Goal: Information Seeking & Learning: Find specific fact

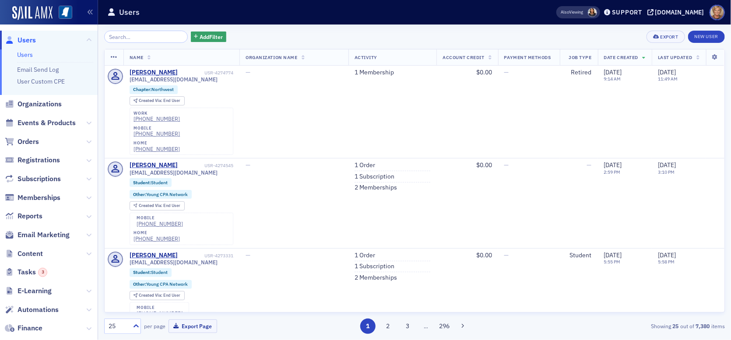
scroll to position [90, 0]
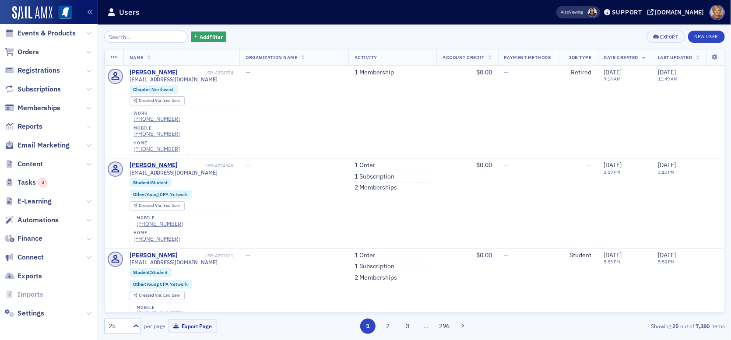
click at [86, 127] on icon at bounding box center [88, 126] width 5 height 5
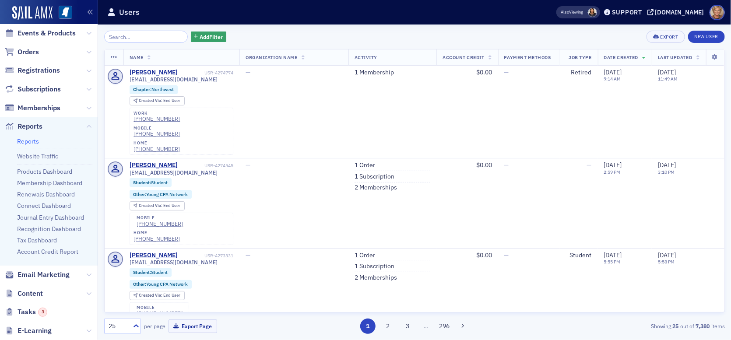
click at [38, 141] on link "Reports" at bounding box center [28, 142] width 22 height 8
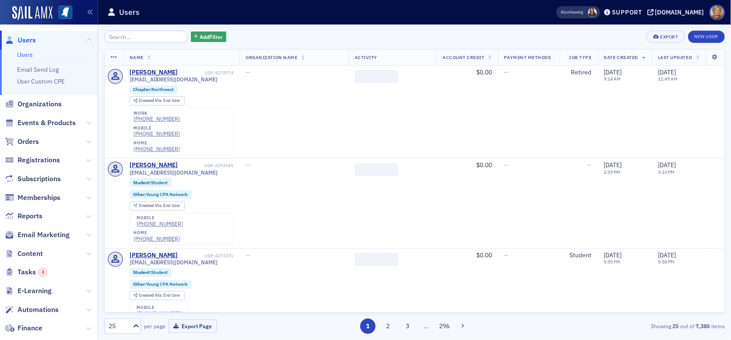
click at [143, 36] on input "search" at bounding box center [146, 37] width 84 height 12
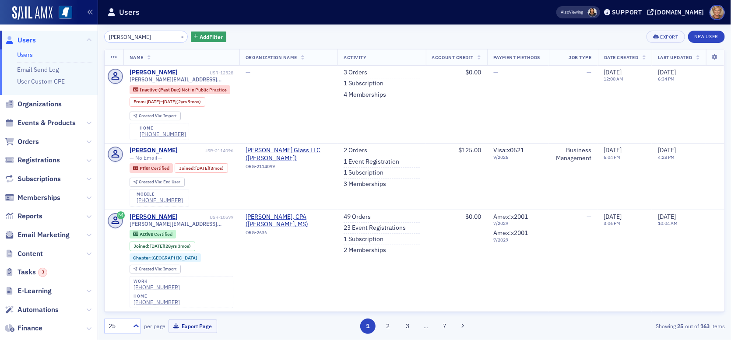
type input "stephen massey"
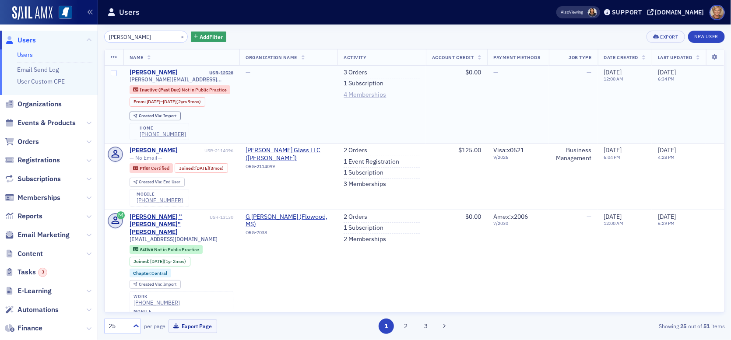
click at [358, 96] on link "4 Memberships" at bounding box center [365, 95] width 42 height 8
click at [365, 84] on link "1 Subscription" at bounding box center [364, 84] width 40 height 8
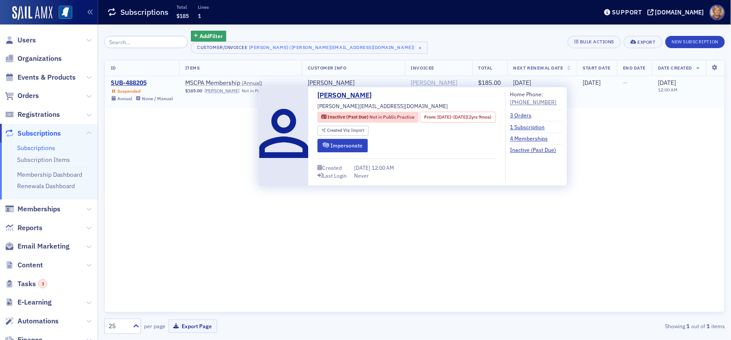
click at [416, 86] on div "Stephen Massey" at bounding box center [434, 83] width 47 height 8
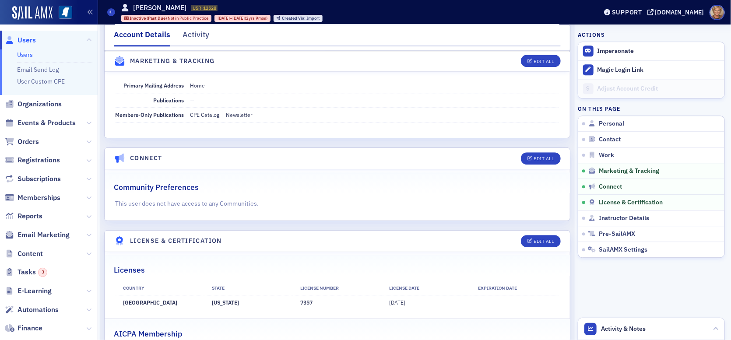
scroll to position [997, 0]
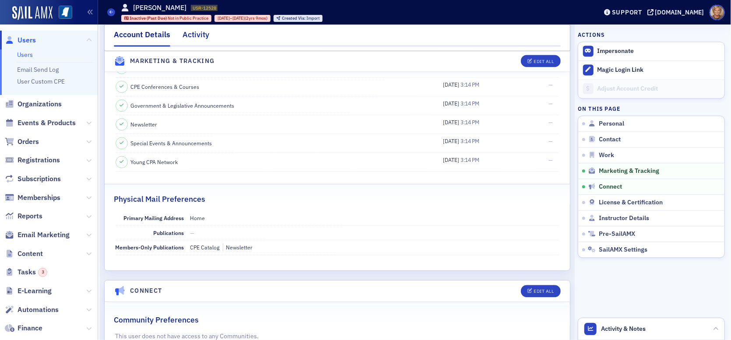
click at [189, 33] on div "Activity" at bounding box center [196, 37] width 27 height 16
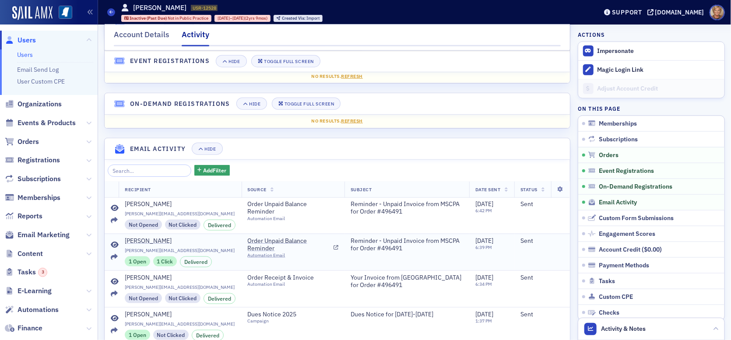
scroll to position [482, 0]
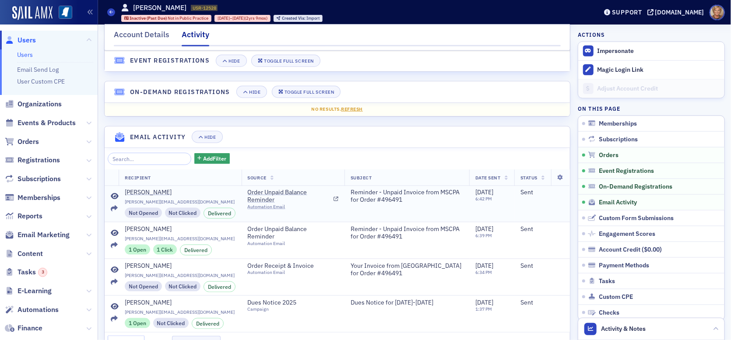
click at [250, 192] on td "Order Unpaid Balance Reminder Automation Email" at bounding box center [293, 204] width 103 height 36
click at [261, 199] on span "Order Unpaid Balance Reminder" at bounding box center [289, 196] width 83 height 15
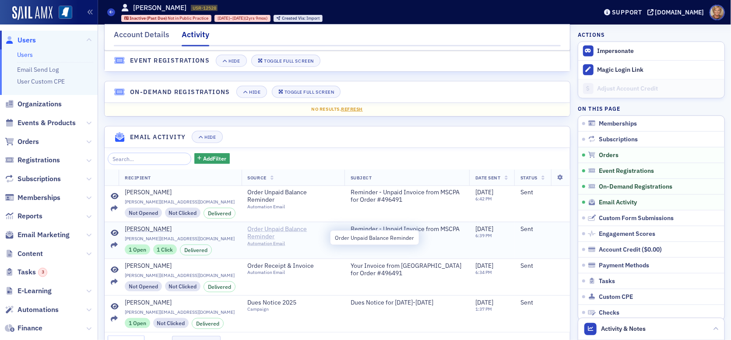
click at [302, 232] on span "Order Unpaid Balance Reminder" at bounding box center [289, 233] width 83 height 15
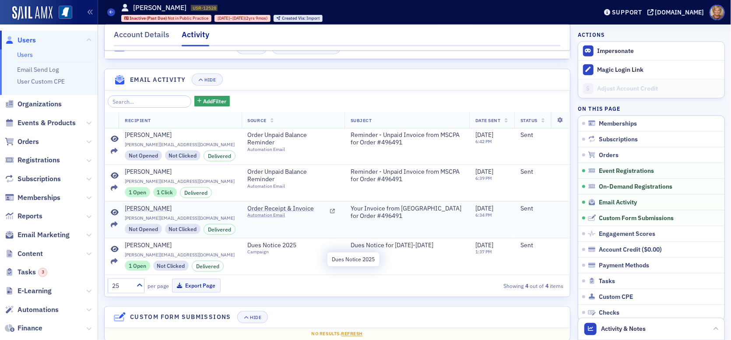
scroll to position [524, 0]
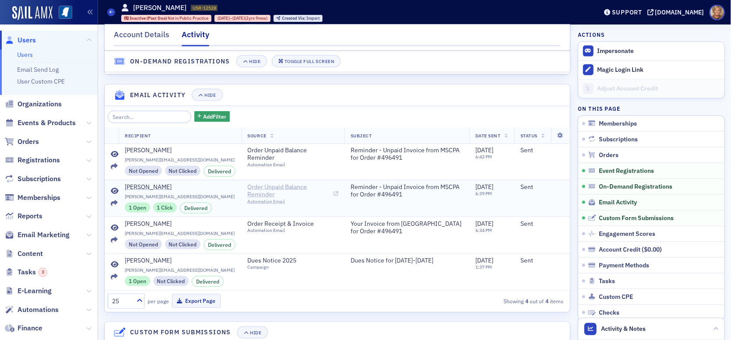
click at [335, 197] on icon at bounding box center [336, 194] width 5 height 5
click at [290, 265] on span "Dues Notice 2025" at bounding box center [288, 261] width 80 height 8
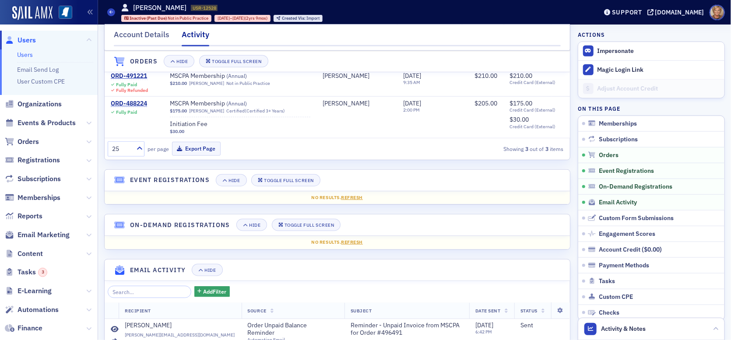
click at [187, 35] on div "Activity" at bounding box center [196, 38] width 28 height 18
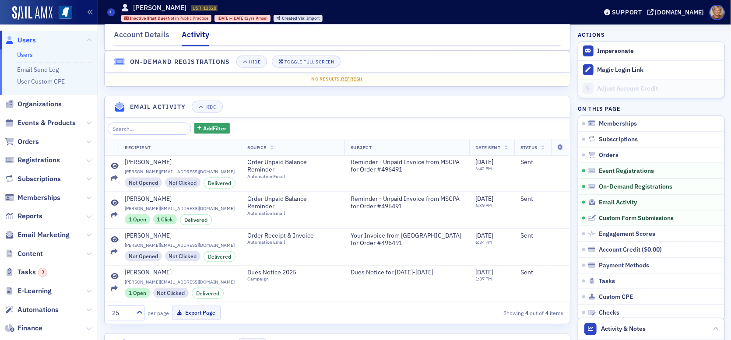
scroll to position [526, 0]
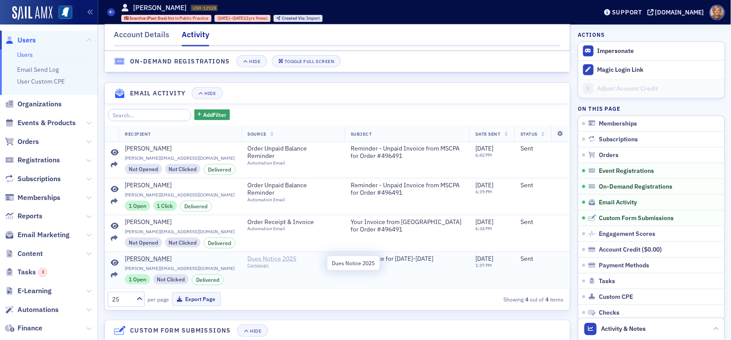
click at [281, 262] on span "Dues Notice 2025" at bounding box center [288, 259] width 80 height 8
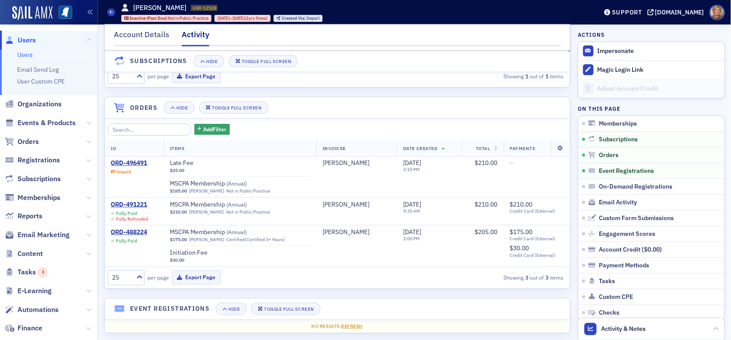
scroll to position [219, 0]
click at [137, 210] on div "ORD-491221" at bounding box center [129, 206] width 37 height 8
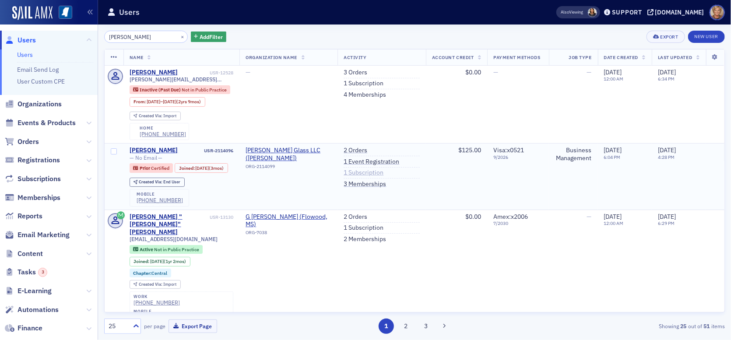
click at [344, 174] on link "1 Subscription" at bounding box center [364, 173] width 40 height 8
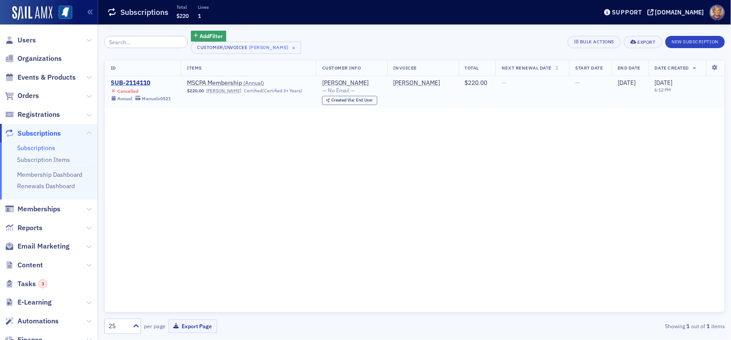
click at [136, 82] on div "SUB-2114110" at bounding box center [141, 83] width 60 height 8
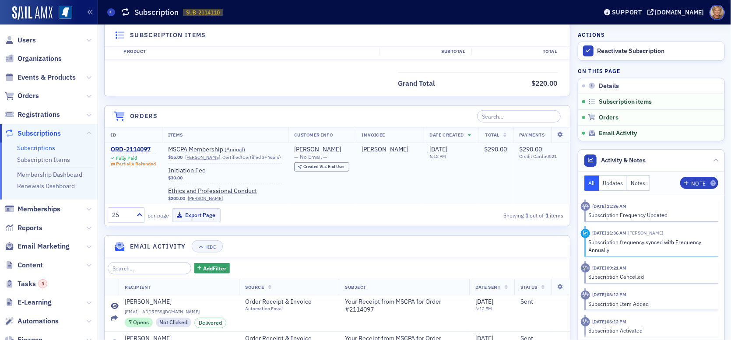
scroll to position [307, 0]
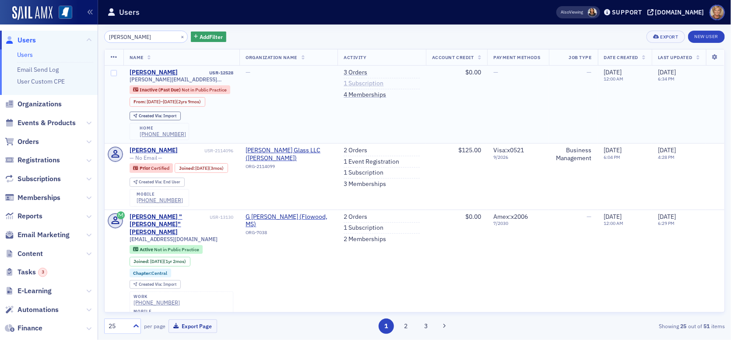
click at [350, 81] on link "1 Subscription" at bounding box center [364, 84] width 40 height 8
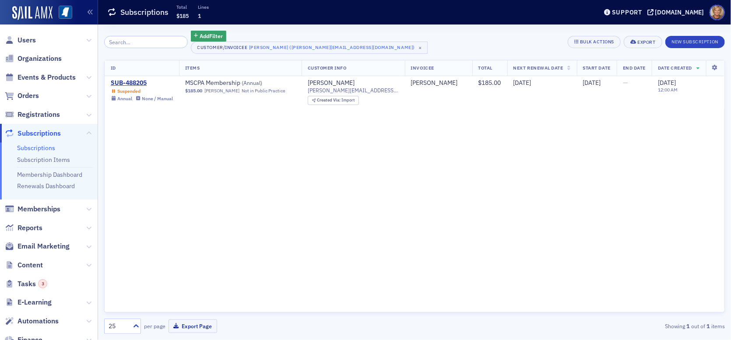
click at [139, 42] on input "search" at bounding box center [146, 42] width 84 height 12
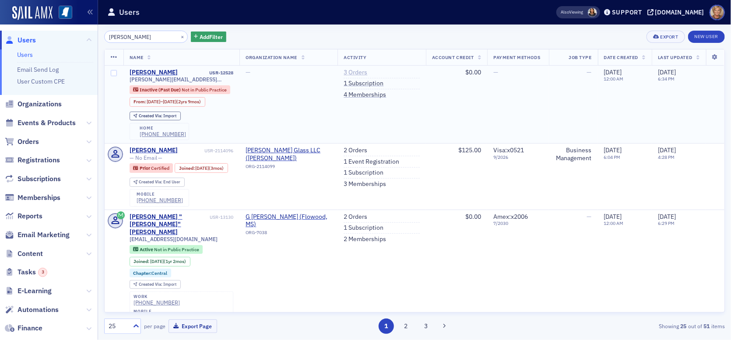
click at [349, 69] on link "3 Orders" at bounding box center [356, 73] width 24 height 8
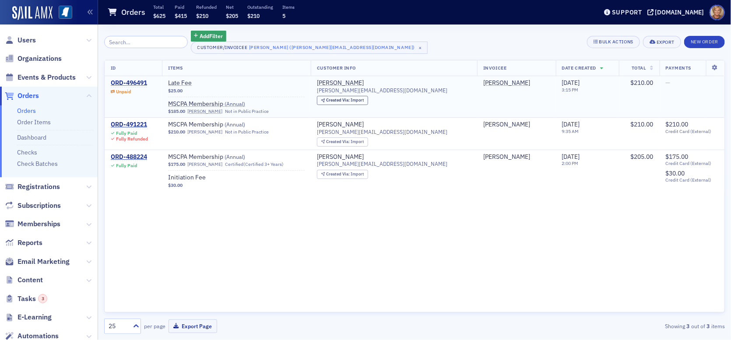
click at [140, 81] on div "ORD-496491" at bounding box center [129, 83] width 36 height 8
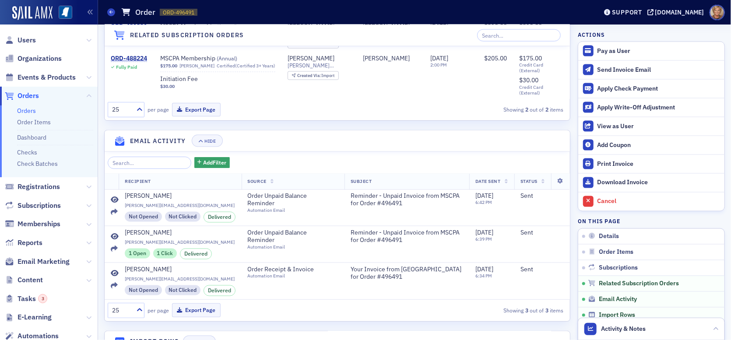
scroll to position [701, 0]
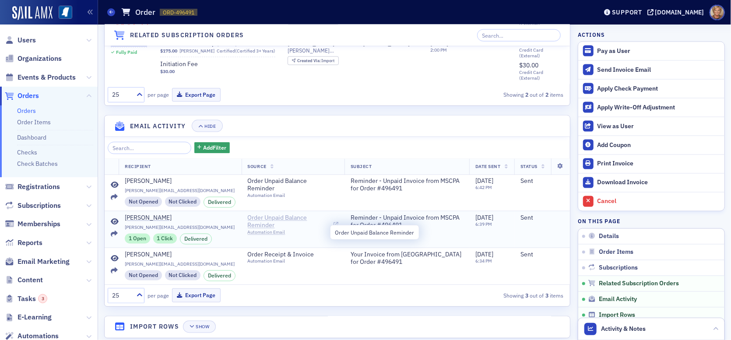
click at [295, 230] on span "Order Unpaid Balance Reminder" at bounding box center [289, 222] width 83 height 15
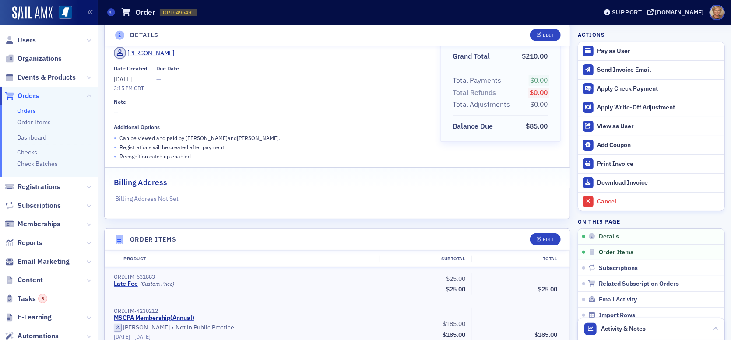
scroll to position [0, 0]
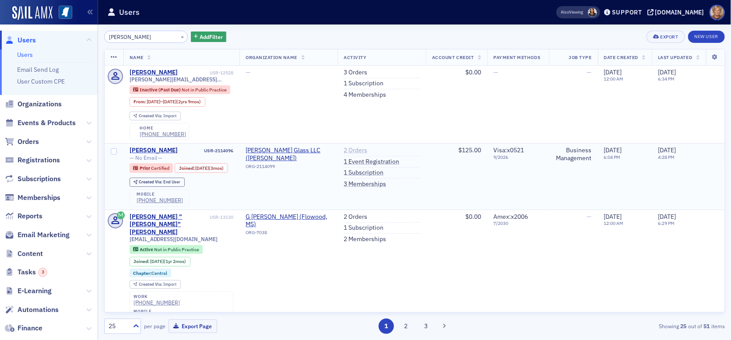
click at [346, 149] on link "2 Orders" at bounding box center [356, 151] width 24 height 8
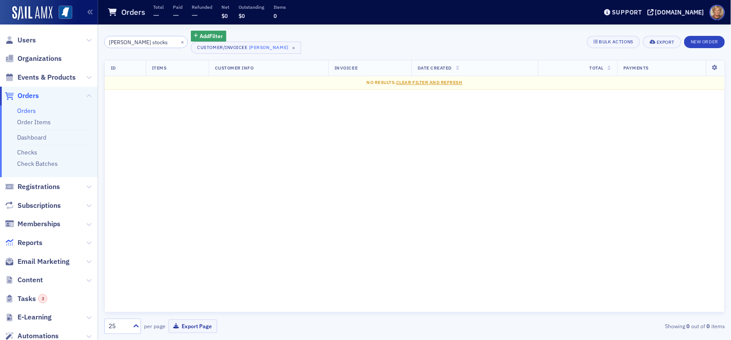
type input "morris stocks"
click at [34, 38] on span "Users" at bounding box center [27, 40] width 18 height 10
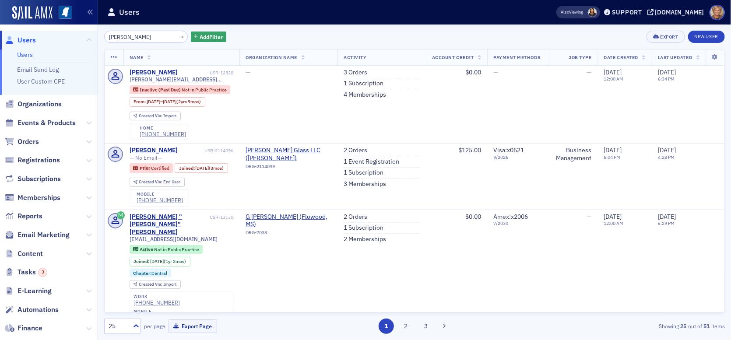
drag, startPoint x: 155, startPoint y: 37, endPoint x: 99, endPoint y: 32, distance: 55.9
click at [99, 32] on div "stephen massey × Add Filter Export New User Name Organization Name Activity Acc…" at bounding box center [414, 183] width 633 height 316
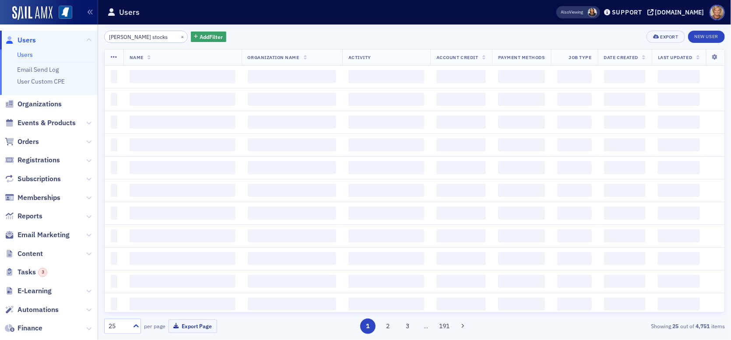
type input "morris stocks"
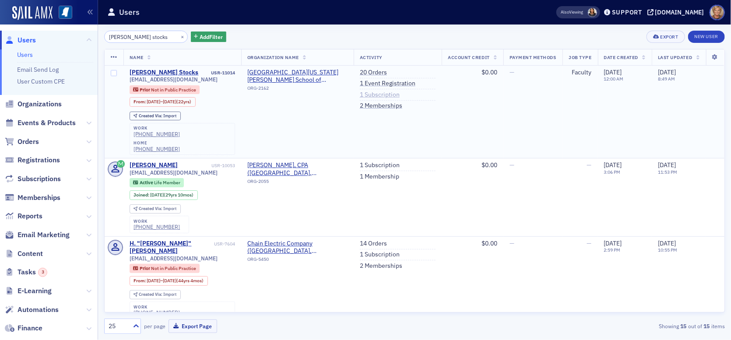
click at [373, 93] on link "1 Subscription" at bounding box center [380, 95] width 40 height 8
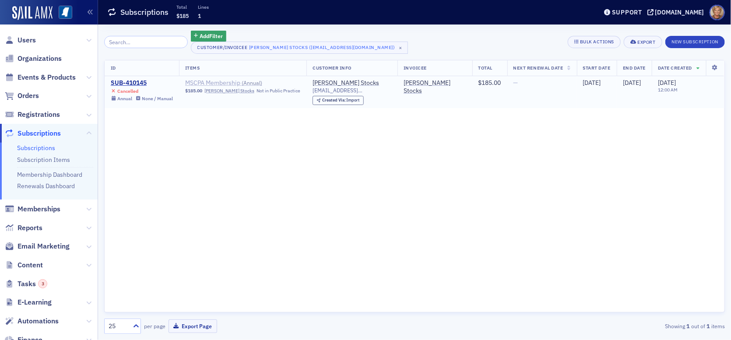
click at [220, 83] on span "MSCPA Membership ( Annual )" at bounding box center [240, 83] width 110 height 8
click at [243, 84] on span "MSCPA Membership ( Annual )" at bounding box center [240, 83] width 110 height 8
click at [128, 82] on div "SUB-410145" at bounding box center [142, 83] width 62 height 8
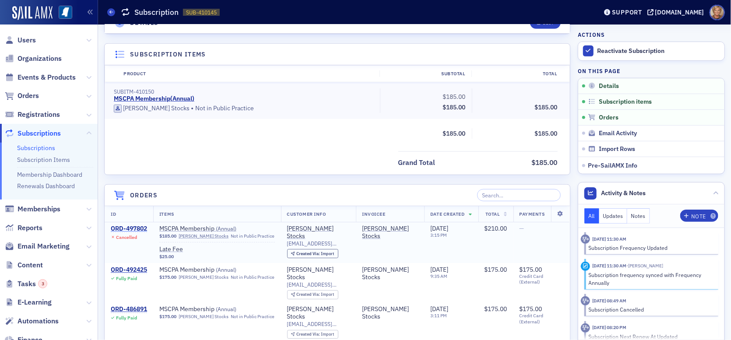
click at [135, 229] on div "ORD-497802" at bounding box center [129, 229] width 36 height 8
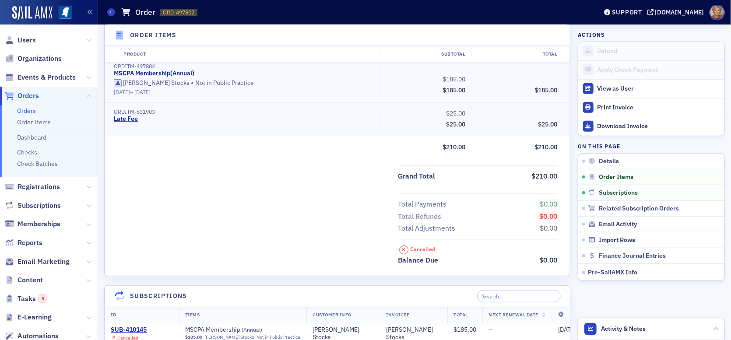
scroll to position [438, 0]
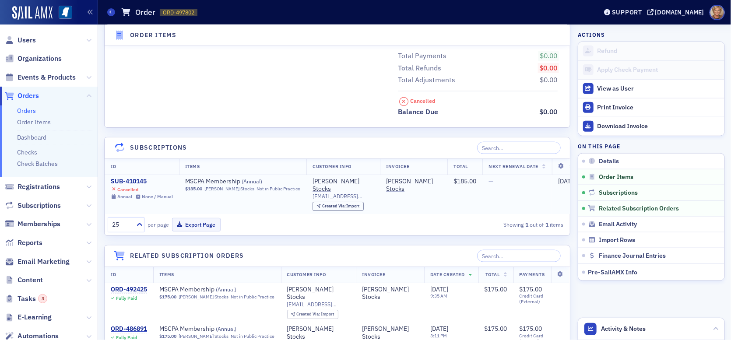
click at [121, 178] on div "SUB-410145" at bounding box center [142, 182] width 62 height 8
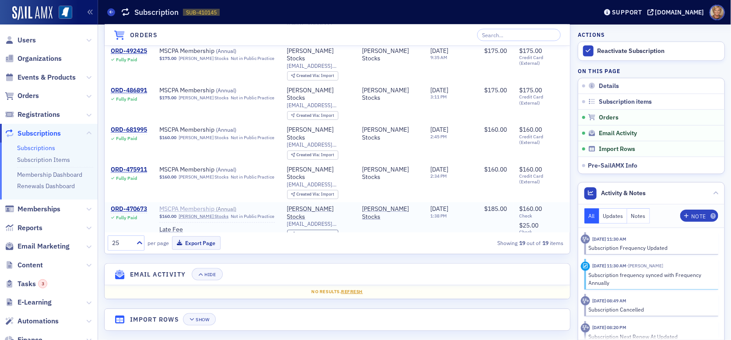
scroll to position [307, 0]
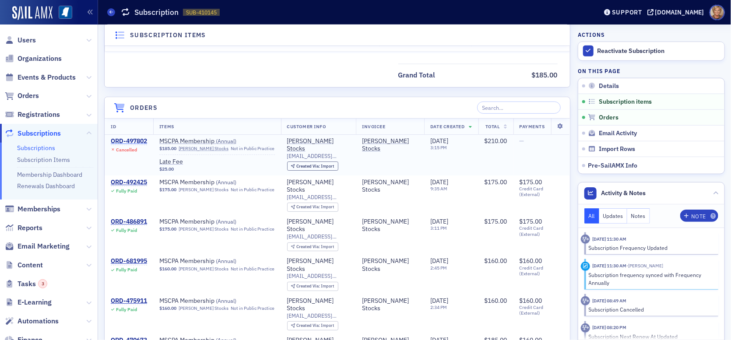
click at [134, 139] on div "ORD-497802" at bounding box center [129, 142] width 36 height 8
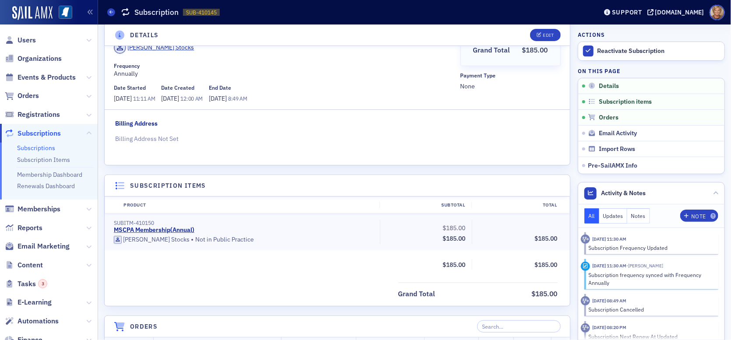
scroll to position [131, 0]
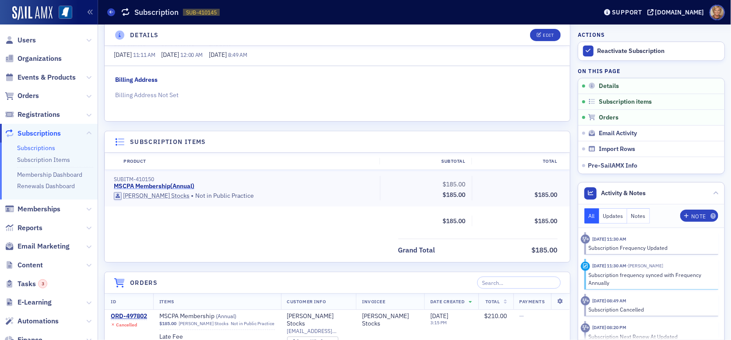
click at [146, 186] on link "MSCPA Membership ( Annual )" at bounding box center [154, 187] width 81 height 8
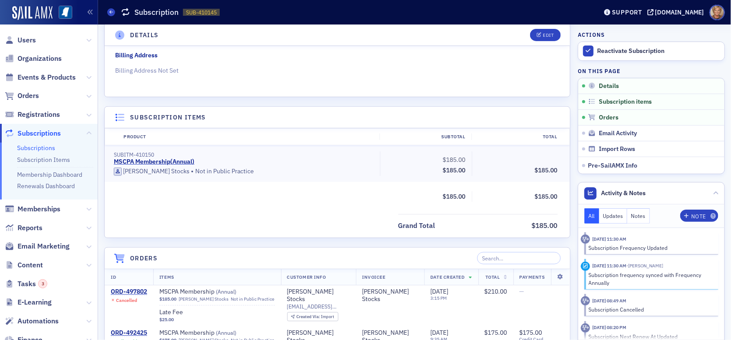
scroll to position [175, 0]
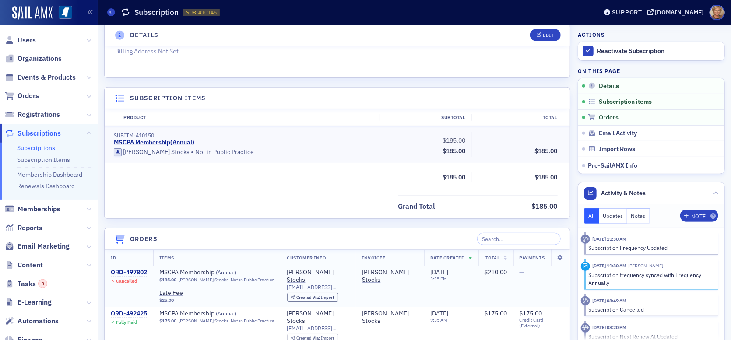
click at [140, 272] on div "ORD-497802" at bounding box center [129, 273] width 36 height 8
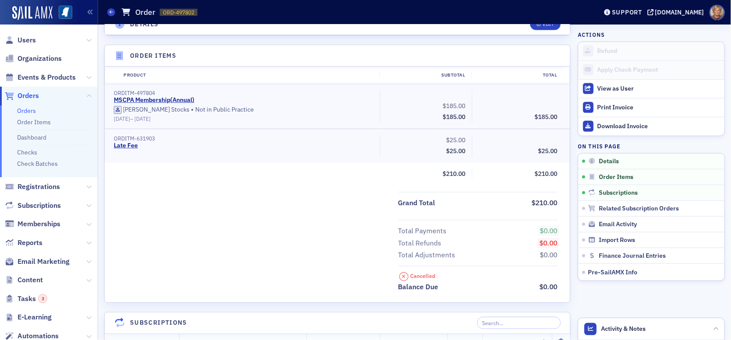
scroll to position [219, 0]
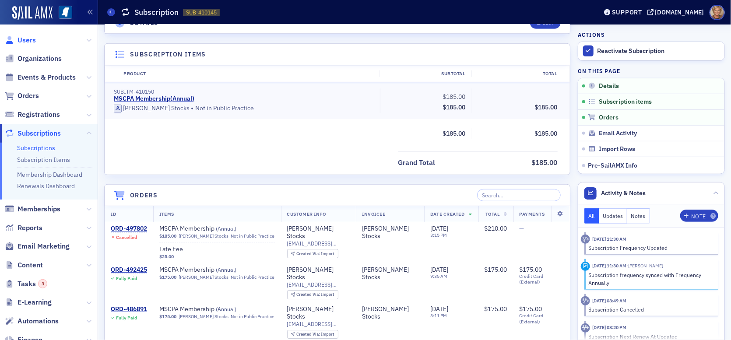
click at [26, 42] on span "Users" at bounding box center [27, 40] width 18 height 10
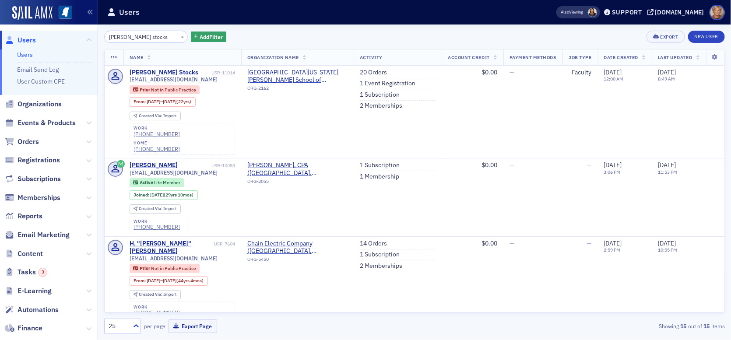
drag, startPoint x: 148, startPoint y: 36, endPoint x: 99, endPoint y: 37, distance: 49.1
click at [99, 37] on div "morris stocks × Add Filter Export New User Name Organization Name Activity Acco…" at bounding box center [414, 183] width 633 height 316
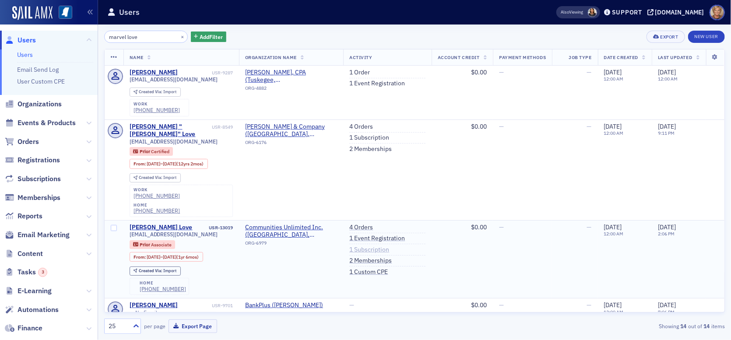
type input "marvel love"
click at [360, 246] on link "1 Subscription" at bounding box center [370, 250] width 40 height 8
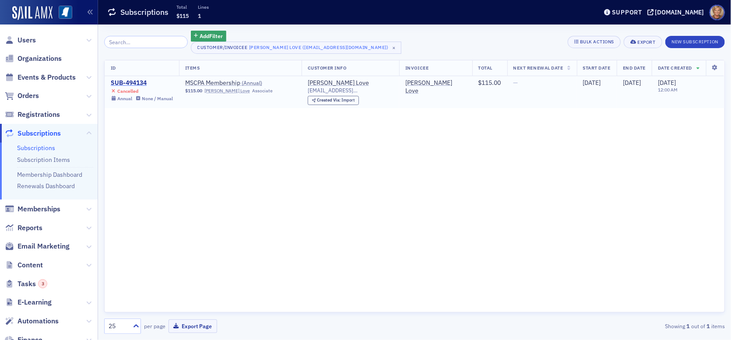
click at [127, 84] on div "SUB-494134" at bounding box center [142, 83] width 62 height 8
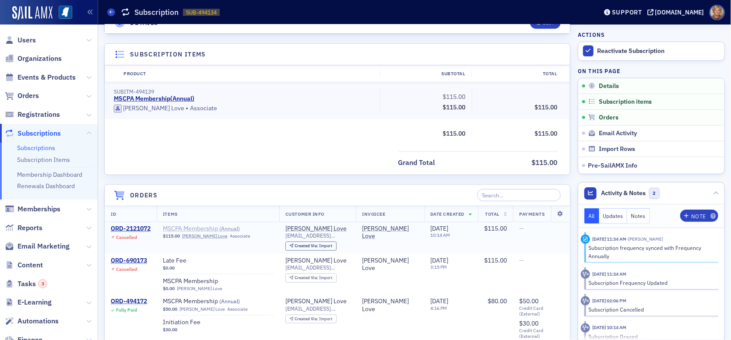
scroll to position [263, 0]
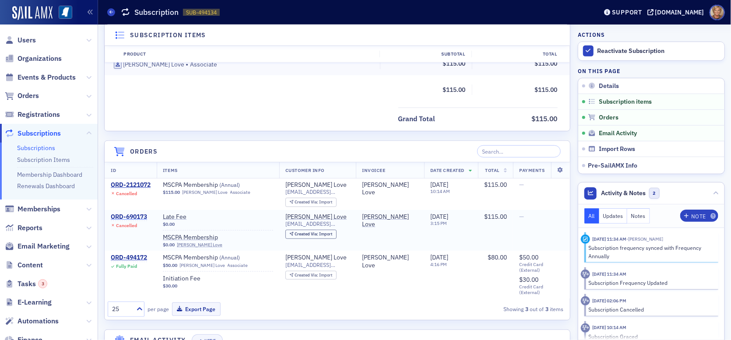
click at [136, 216] on div "ORD-690173" at bounding box center [129, 217] width 36 height 8
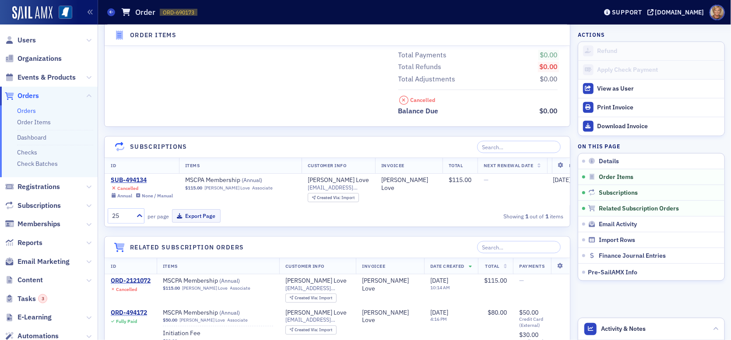
scroll to position [482, 0]
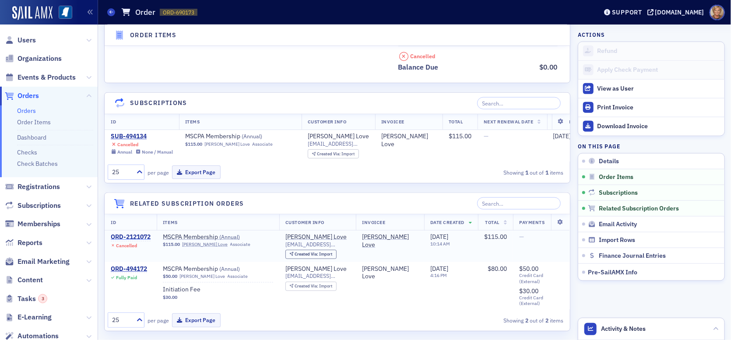
click at [124, 241] on div "ORD-2121072" at bounding box center [131, 237] width 40 height 8
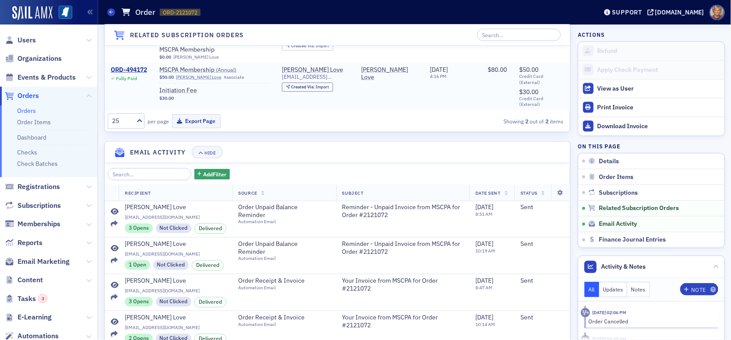
scroll to position [701, 0]
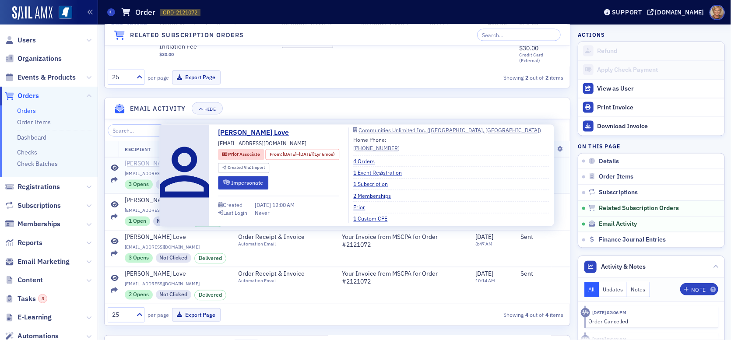
click at [142, 168] on div "Marnell Love" at bounding box center [155, 164] width 61 height 8
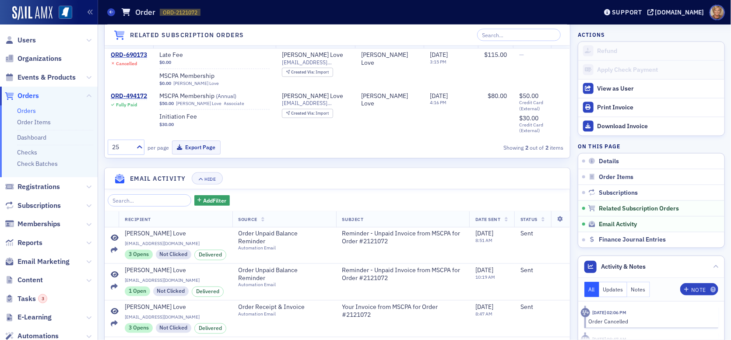
scroll to position [526, 0]
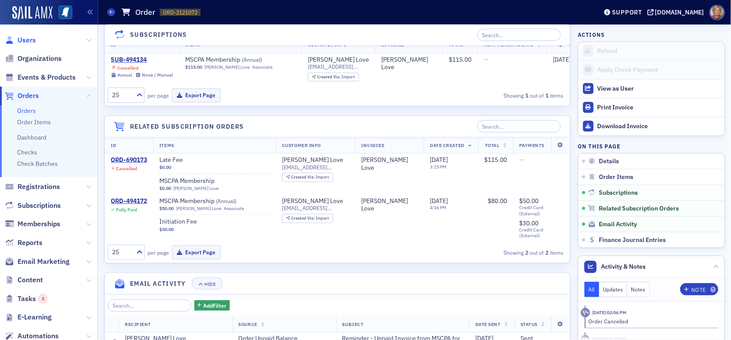
click at [29, 43] on span "Users" at bounding box center [27, 40] width 18 height 10
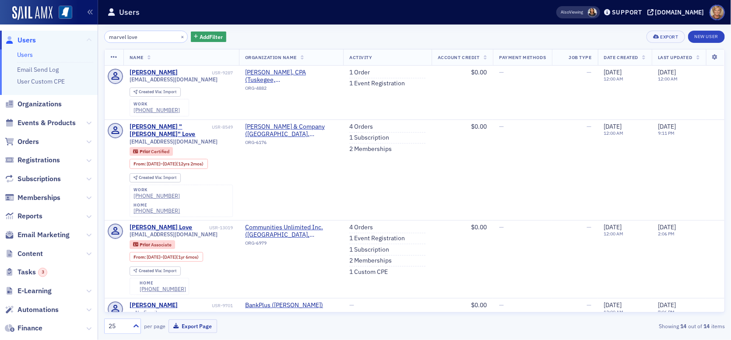
drag, startPoint x: 144, startPoint y: 37, endPoint x: 85, endPoint y: 40, distance: 59.6
click at [85, 40] on div "Users Users Email Send Log User Custom CPE Organizations Events & Products Orde…" at bounding box center [365, 170] width 731 height 340
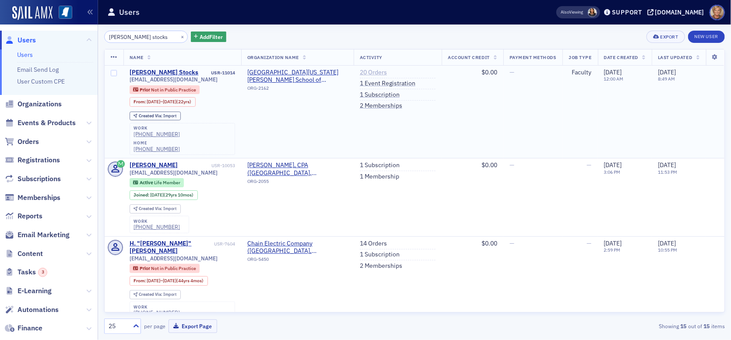
type input "morris stocks"
click at [360, 74] on link "20 Orders" at bounding box center [373, 73] width 27 height 8
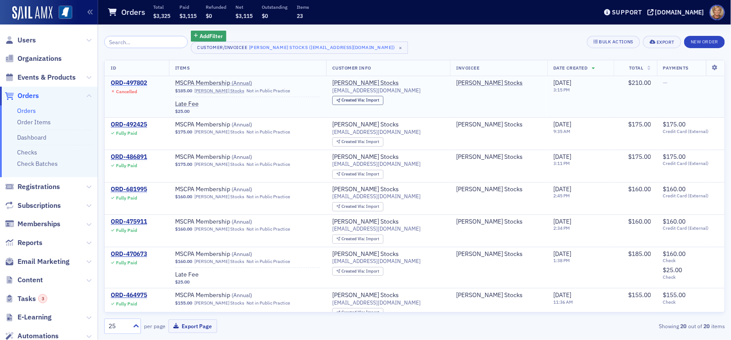
click at [125, 80] on div "ORD-497802" at bounding box center [129, 83] width 36 height 8
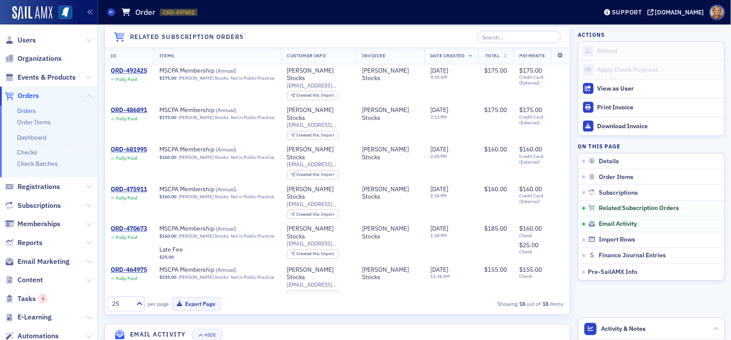
scroll to position [817, 0]
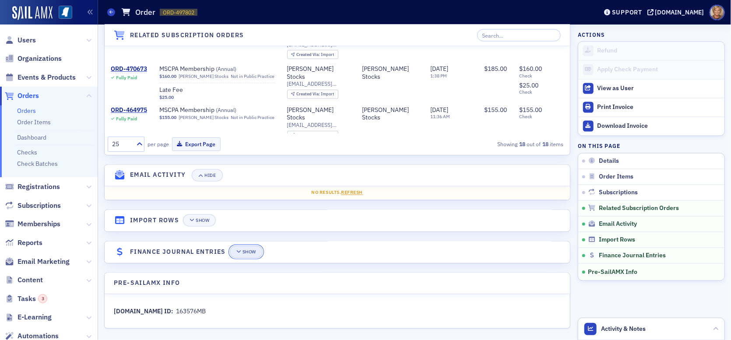
click at [238, 250] on icon "button" at bounding box center [239, 252] width 5 height 5
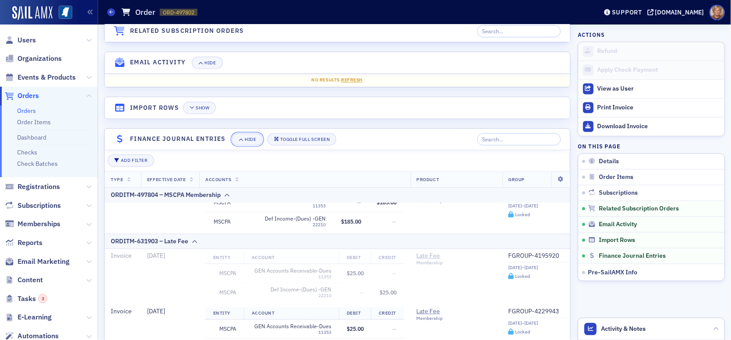
scroll to position [0, 0]
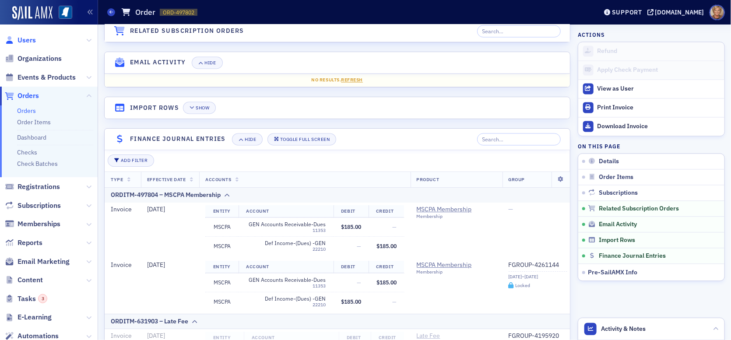
click at [32, 37] on span "Users" at bounding box center [27, 40] width 18 height 10
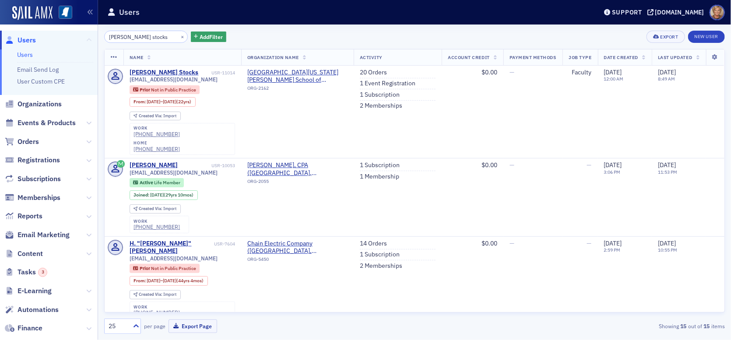
drag, startPoint x: 150, startPoint y: 40, endPoint x: 81, endPoint y: 38, distance: 69.2
click at [81, 38] on div "Users Users Email Send Log User Custom CPE Organizations Events & Products Orde…" at bounding box center [365, 170] width 731 height 340
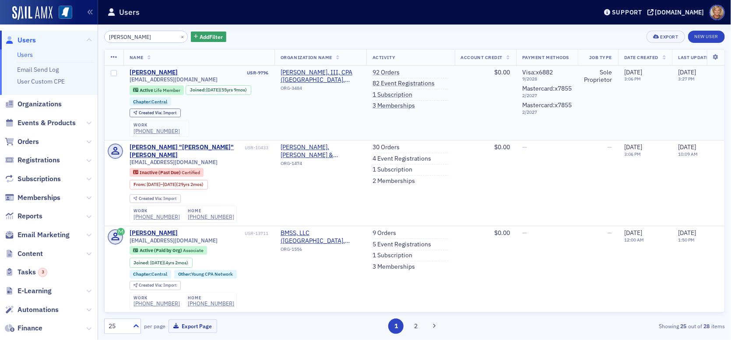
type input "vince barr"
drag, startPoint x: 196, startPoint y: 78, endPoint x: 125, endPoint y: 79, distance: 71.0
click at [125, 79] on td "Vince Barr USR-9796 wilsonbarr@bellsouth.net Active Life Member Joined : 1/1/19…" at bounding box center [200, 103] width 152 height 75
copy span "wilsonbarr@bellsouth.net"
drag, startPoint x: 156, startPoint y: 39, endPoint x: 76, endPoint y: 48, distance: 80.7
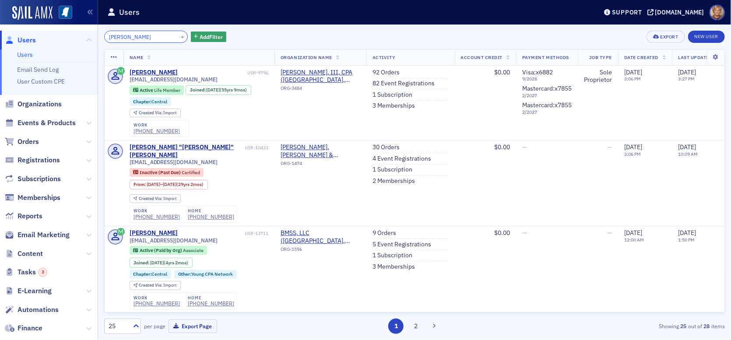
click at [76, 48] on div "Users Users Email Send Log User Custom CPE Organizations Events & Products Orde…" at bounding box center [365, 170] width 731 height 340
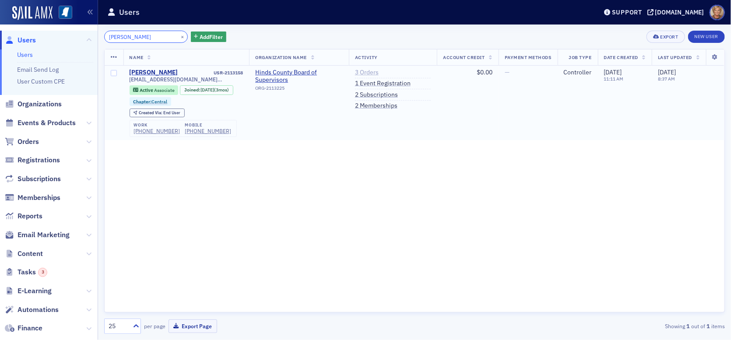
type input "Keilani Vanish"
click at [357, 73] on link "3 Orders" at bounding box center [367, 73] width 24 height 8
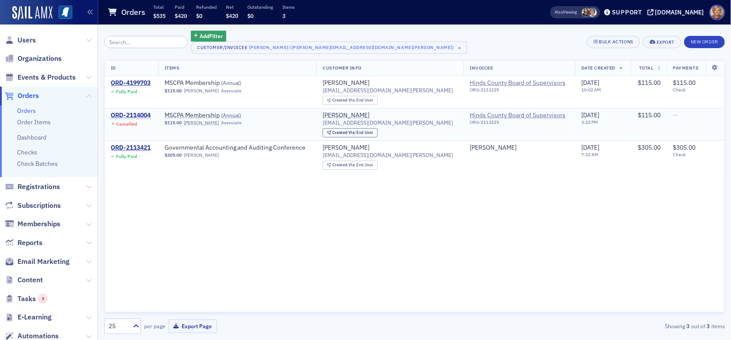
click at [134, 113] on div "ORD-2114004" at bounding box center [131, 116] width 40 height 8
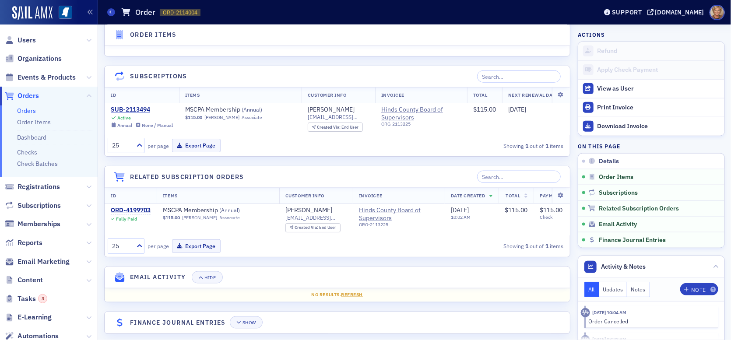
scroll to position [501, 0]
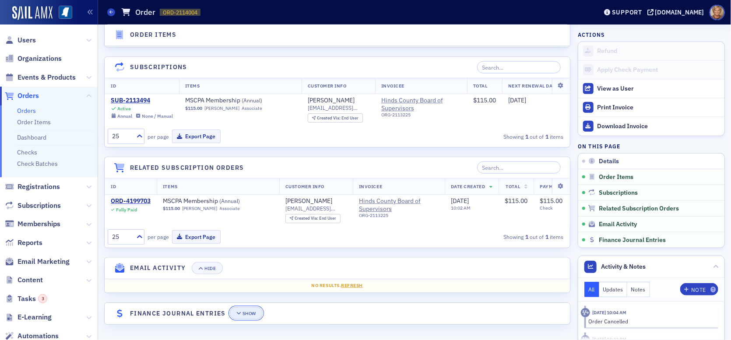
click at [248, 311] on div "Show" at bounding box center [250, 313] width 14 height 5
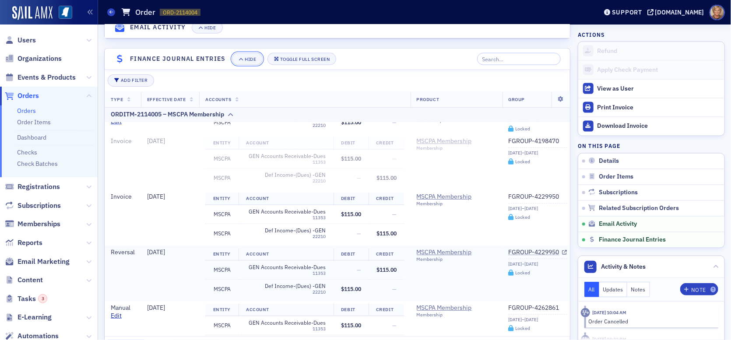
scroll to position [126, 0]
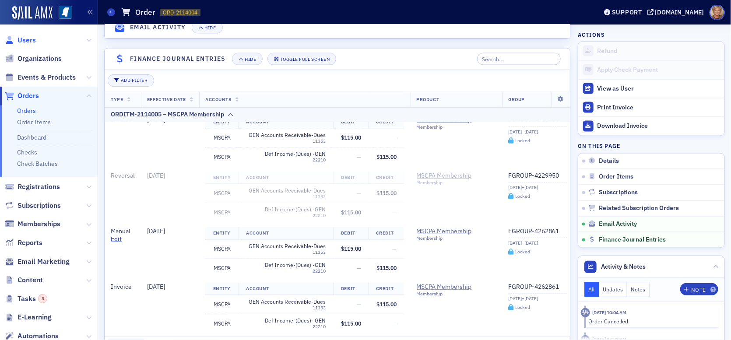
click at [22, 35] on span "Users" at bounding box center [27, 40] width 18 height 10
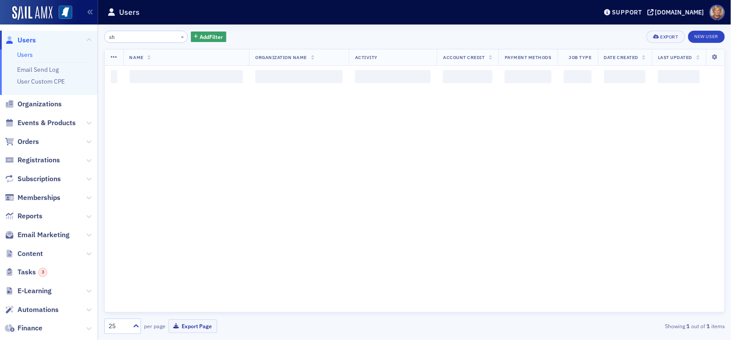
type input "h"
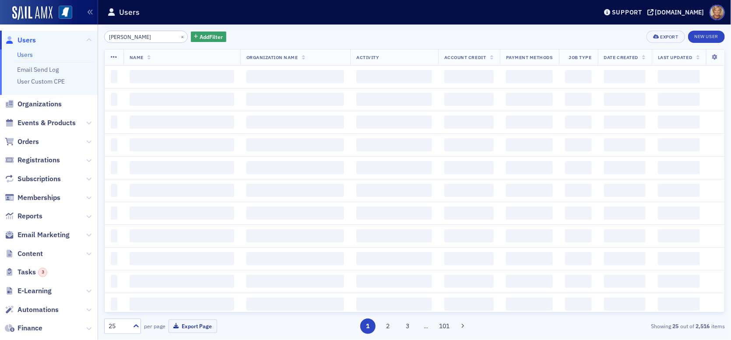
type input "jack butts"
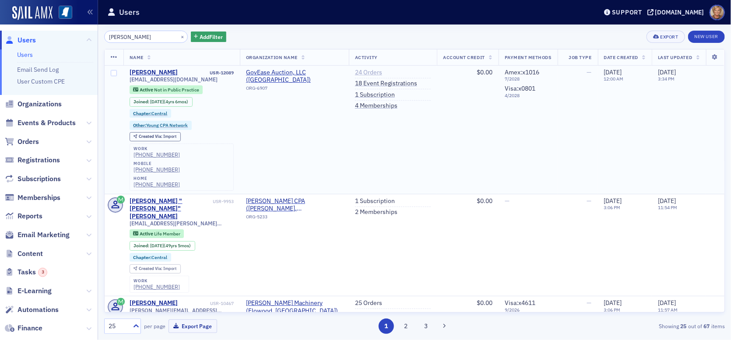
click at [357, 74] on link "24 Orders" at bounding box center [368, 73] width 27 height 8
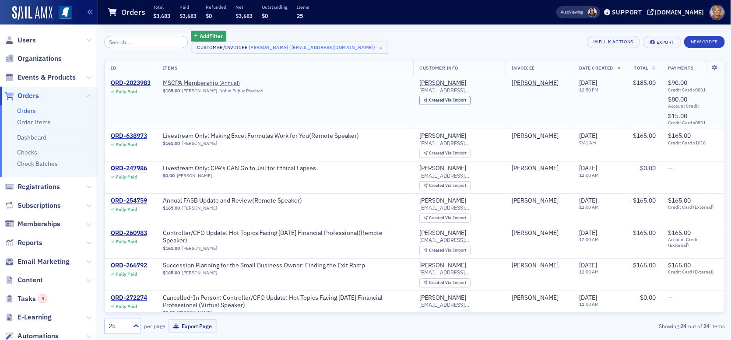
click at [138, 85] on div "ORD-2023983" at bounding box center [131, 83] width 40 height 8
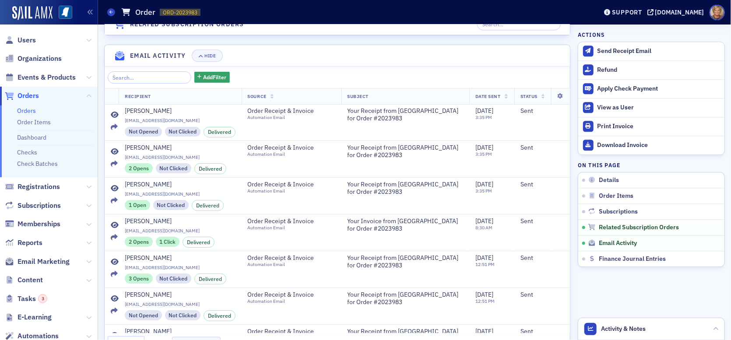
scroll to position [1114, 0]
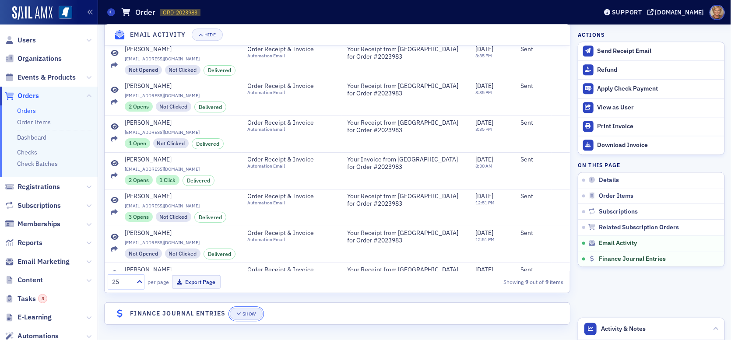
click at [236, 316] on button "Show" at bounding box center [246, 314] width 33 height 12
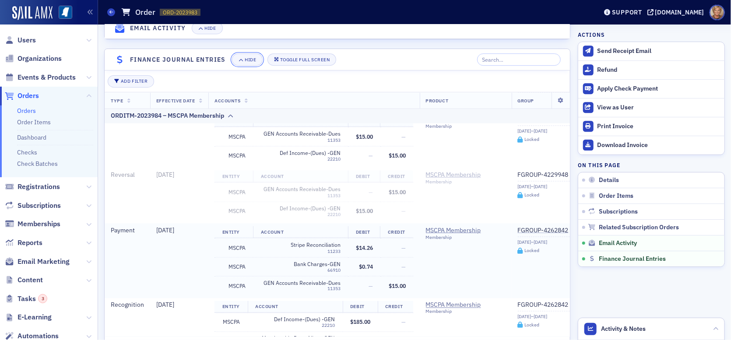
scroll to position [659, 0]
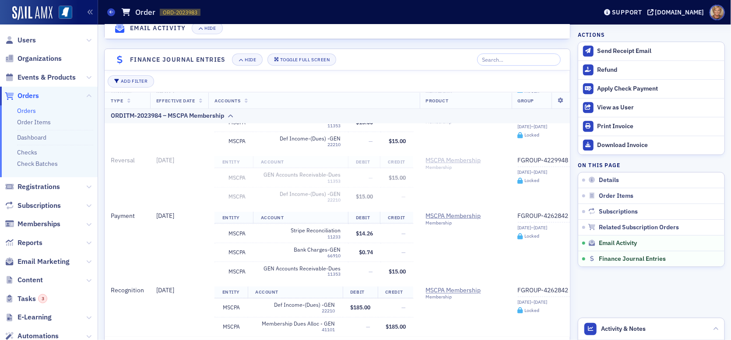
click at [21, 45] on span "Users" at bounding box center [49, 40] width 98 height 19
click at [23, 42] on span "Users" at bounding box center [27, 40] width 18 height 10
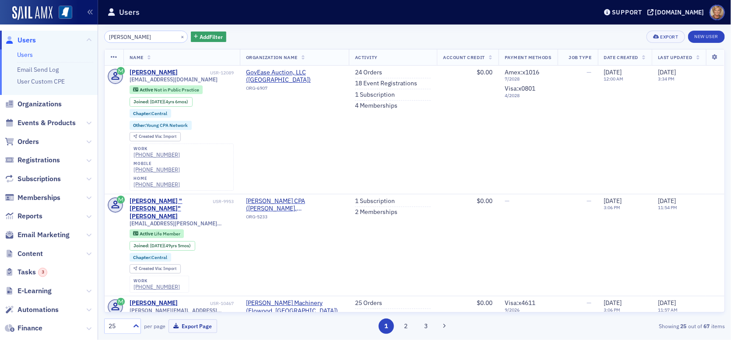
drag, startPoint x: 149, startPoint y: 35, endPoint x: 82, endPoint y: 46, distance: 67.8
click at [82, 46] on div "Users Users Email Send Log User Custom CPE Organizations Events & Products Orde…" at bounding box center [365, 170] width 731 height 340
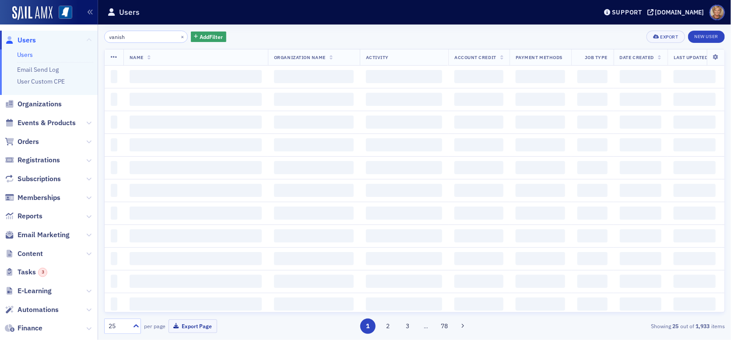
type input "vanish"
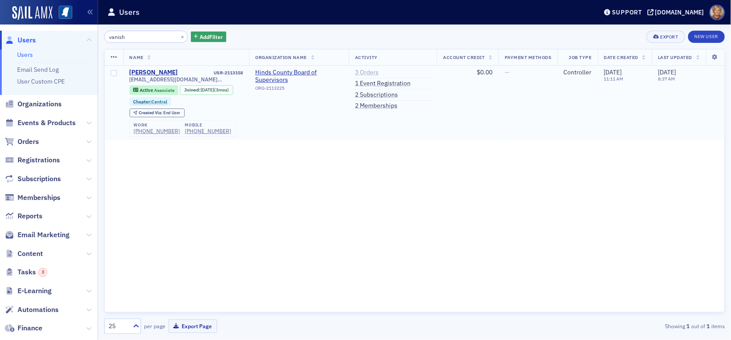
click at [374, 73] on link "3 Orders" at bounding box center [367, 73] width 24 height 8
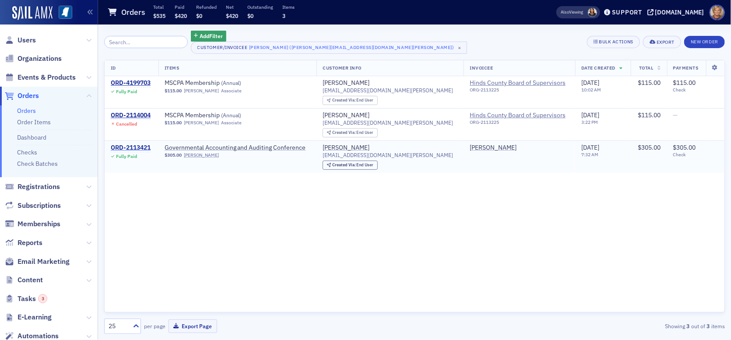
click at [135, 148] on div "ORD-2113421" at bounding box center [131, 148] width 40 height 8
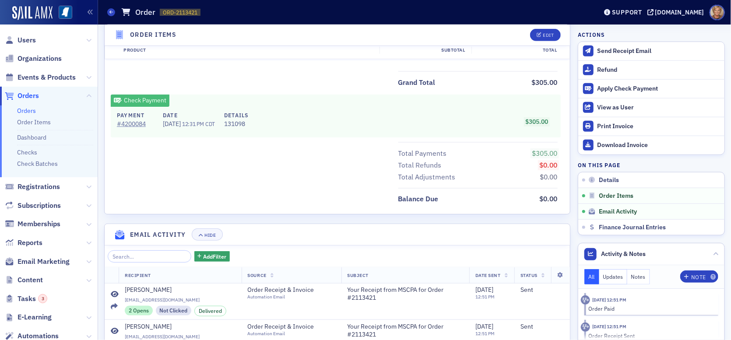
scroll to position [506, 0]
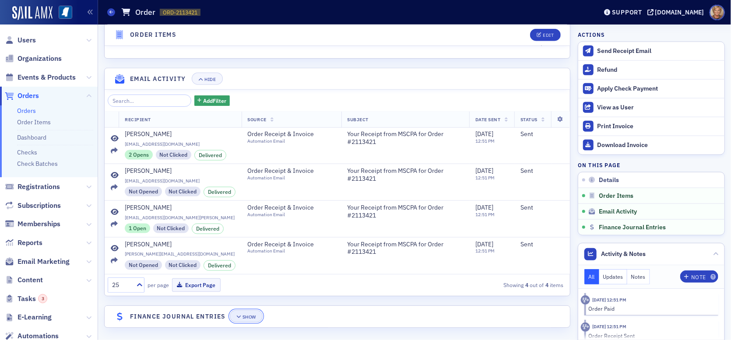
click at [247, 318] on button "Show" at bounding box center [246, 317] width 33 height 12
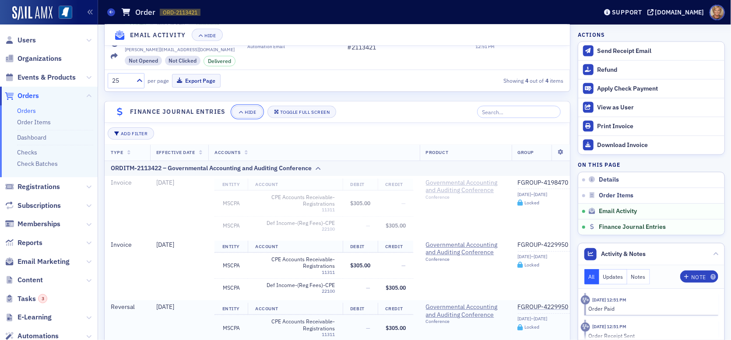
scroll to position [725, 0]
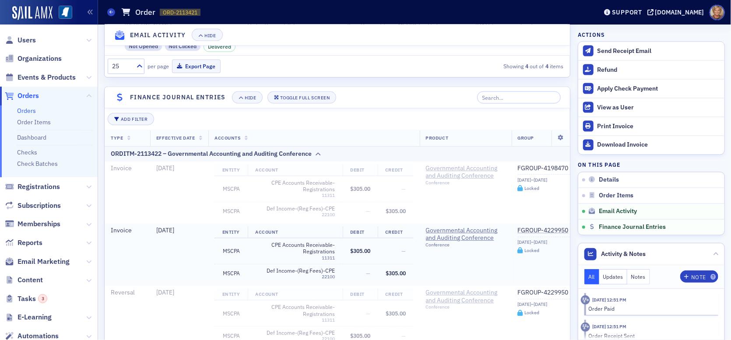
click at [376, 280] on td "Entity Account Debit Credit MSCPA CPE Accounts Receivable-Registrations 11311 $…" at bounding box center [313, 255] width 211 height 62
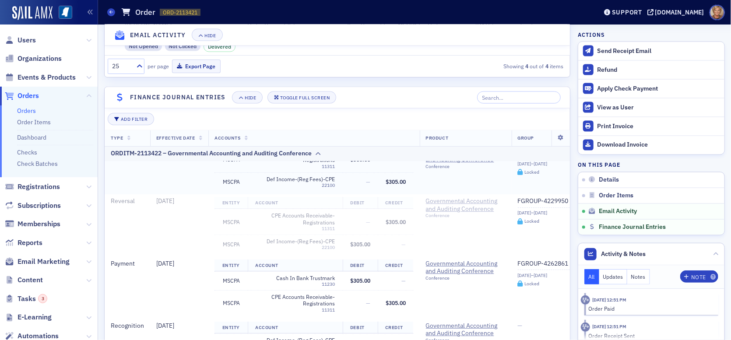
scroll to position [769, 0]
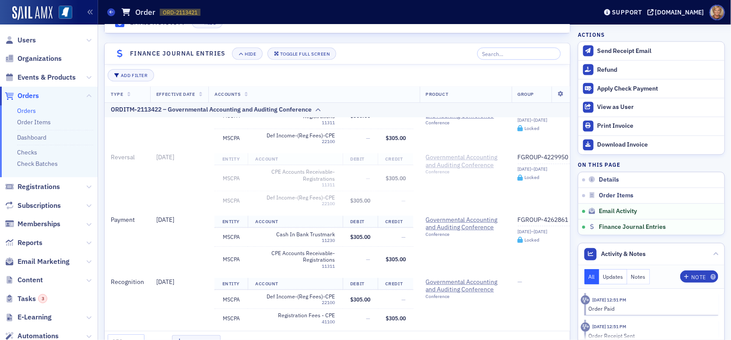
click at [35, 43] on span "Users" at bounding box center [49, 40] width 98 height 19
click at [29, 42] on span "Users" at bounding box center [27, 40] width 18 height 10
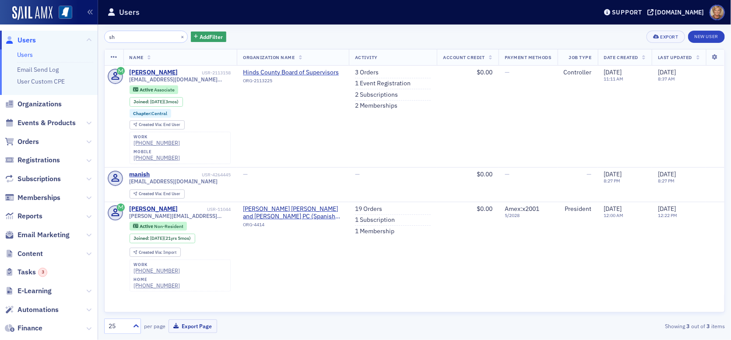
type input "h"
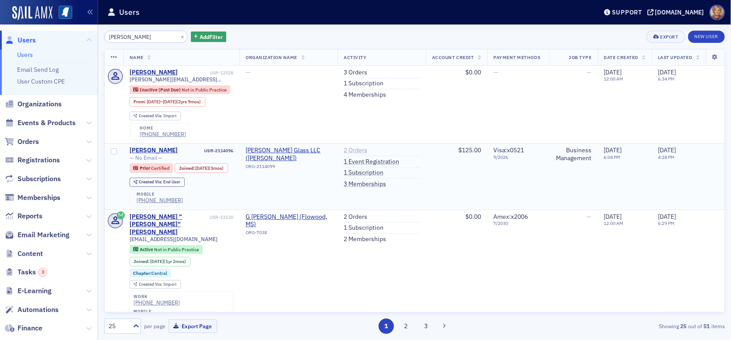
type input "stephen massey"
click at [350, 151] on link "2 Orders" at bounding box center [356, 151] width 24 height 8
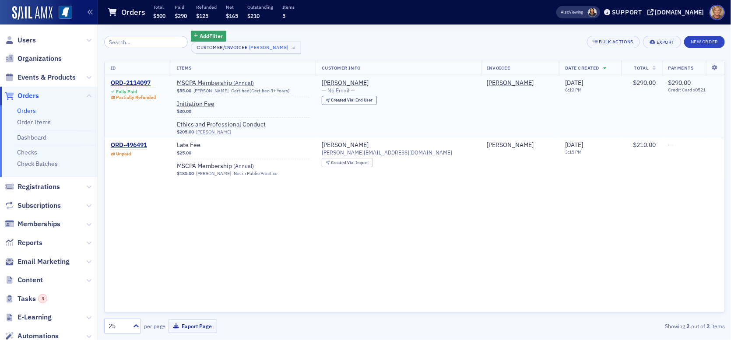
click at [130, 84] on div "ORD-2114097" at bounding box center [133, 83] width 45 height 8
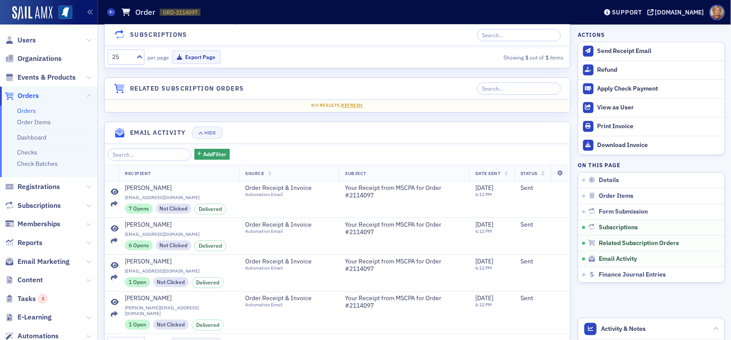
scroll to position [1154, 0]
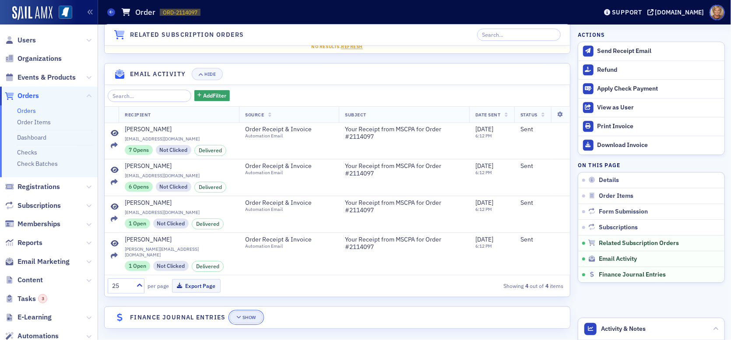
click at [248, 311] on button "Show" at bounding box center [246, 317] width 33 height 12
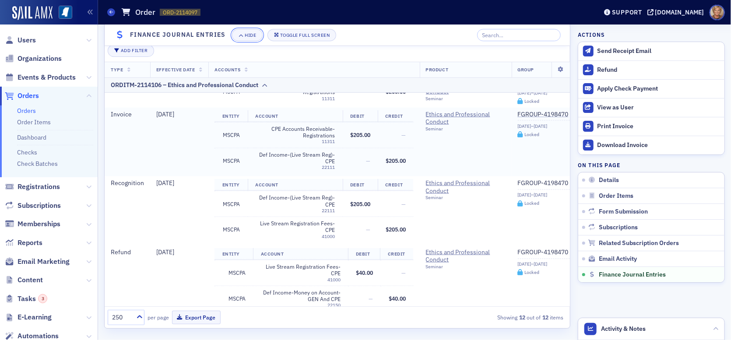
scroll to position [607, 0]
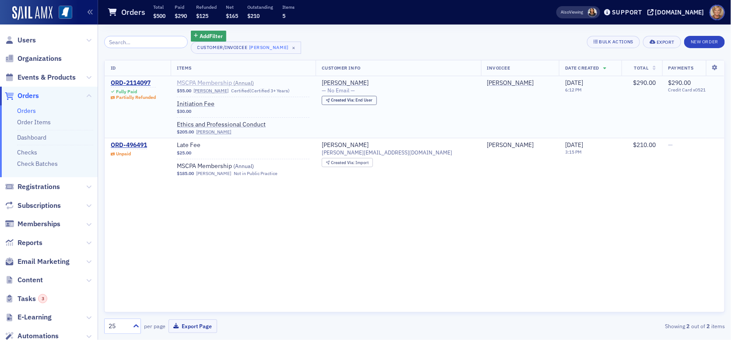
click at [212, 80] on span "MSCPA Membership ( Annual )" at bounding box center [232, 83] width 110 height 8
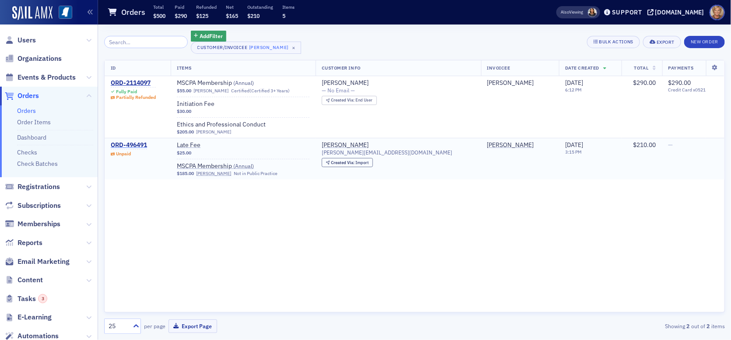
click at [123, 144] on div "ORD-496491" at bounding box center [129, 145] width 36 height 8
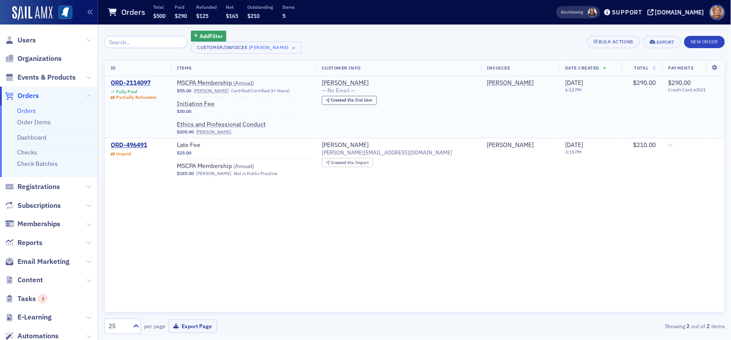
click at [127, 81] on div "ORD-2114097" at bounding box center [133, 83] width 45 height 8
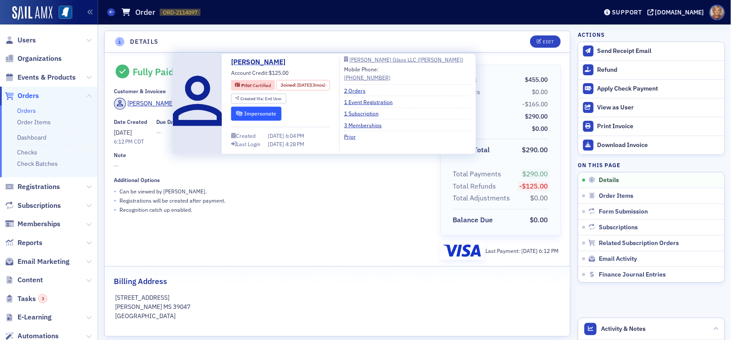
click at [248, 113] on button "Impersonate" at bounding box center [256, 114] width 50 height 14
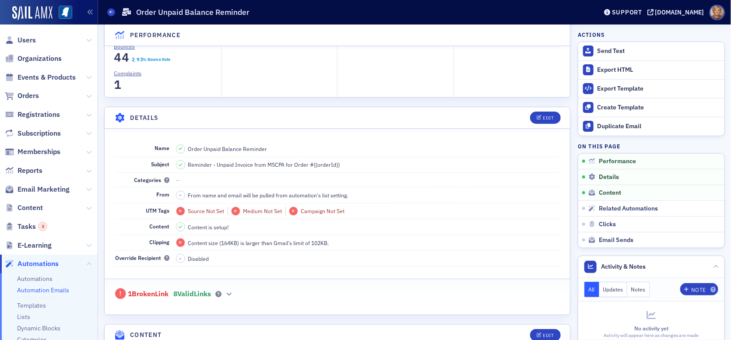
scroll to position [263, 0]
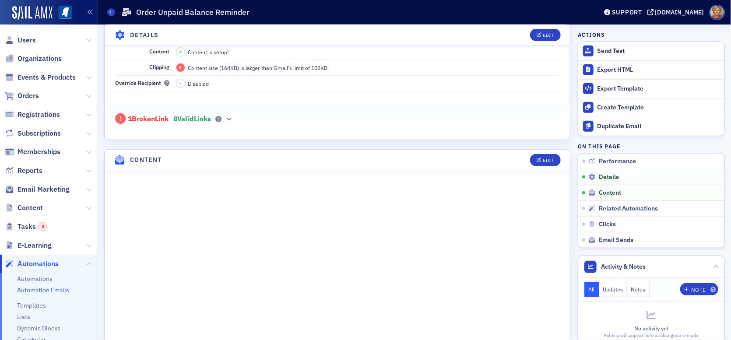
click at [166, 116] on span "1 Broken Link" at bounding box center [148, 119] width 41 height 9
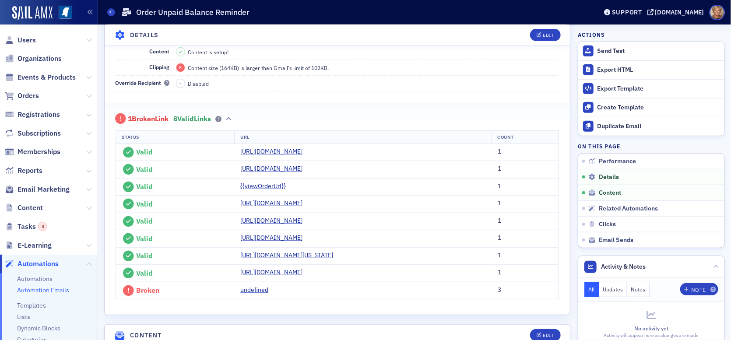
click at [289, 84] on div "– Disabled" at bounding box center [368, 83] width 384 height 9
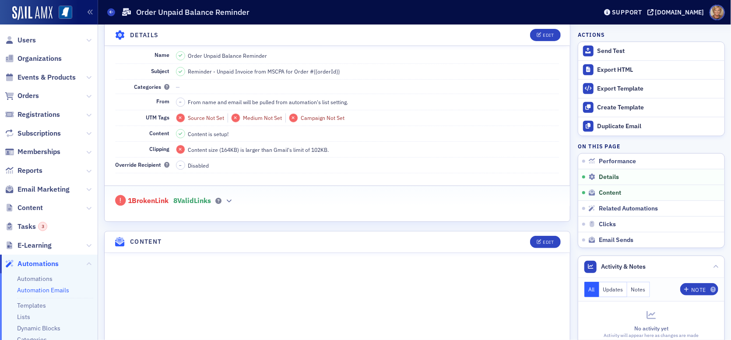
scroll to position [263, 0]
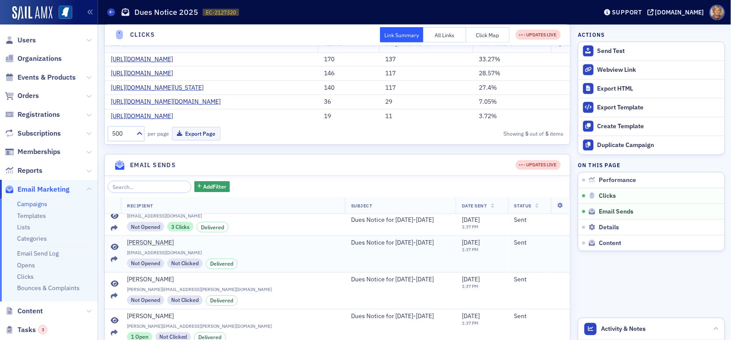
scroll to position [350, 0]
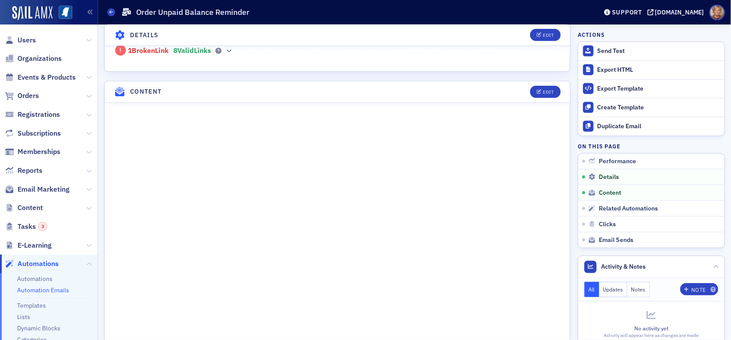
scroll to position [350, 0]
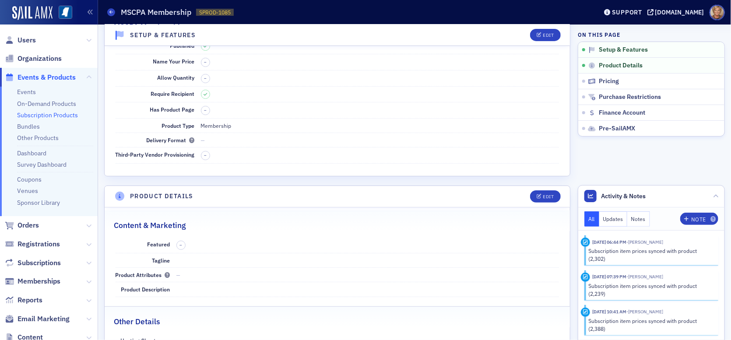
scroll to position [263, 0]
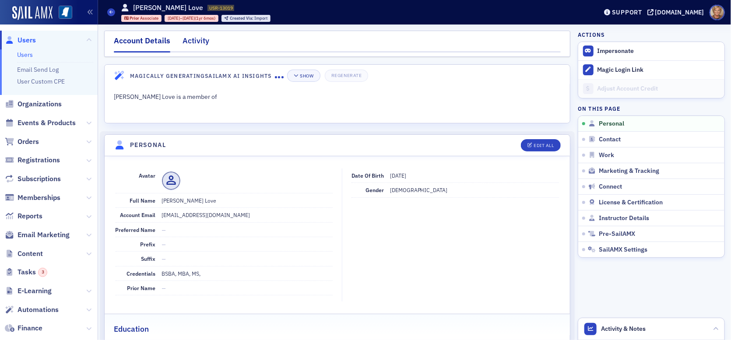
click at [186, 40] on div "Activity" at bounding box center [196, 43] width 27 height 16
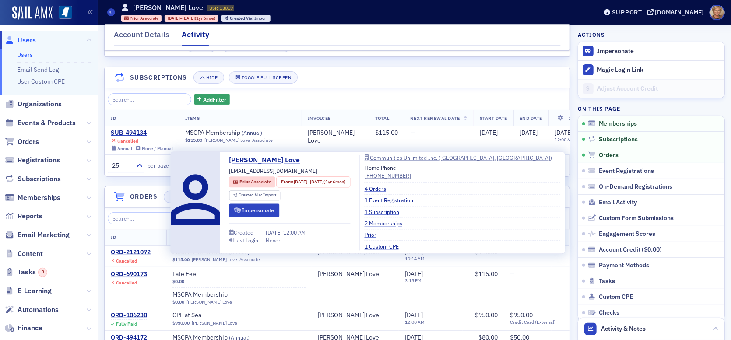
scroll to position [131, 0]
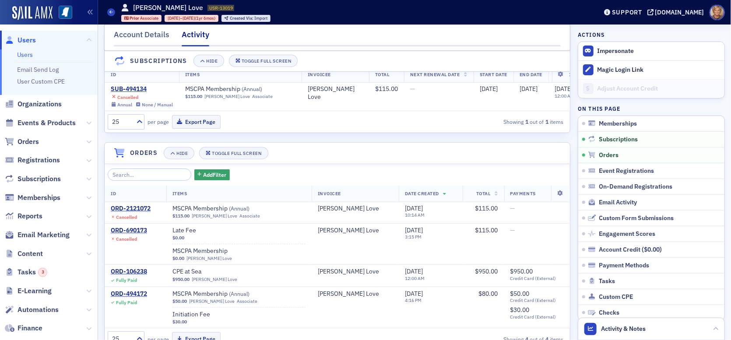
click at [149, 158] on h4 "Orders" at bounding box center [144, 152] width 28 height 9
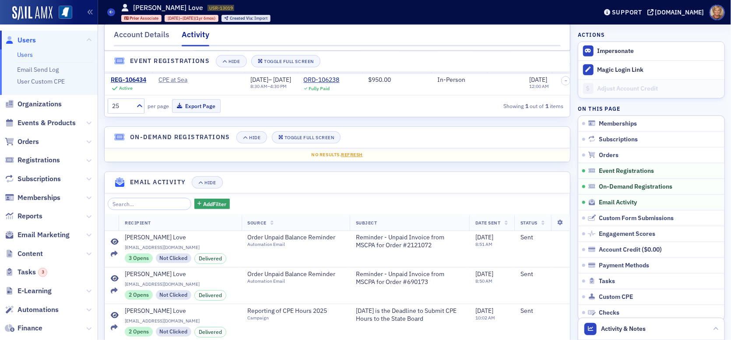
scroll to position [307, 0]
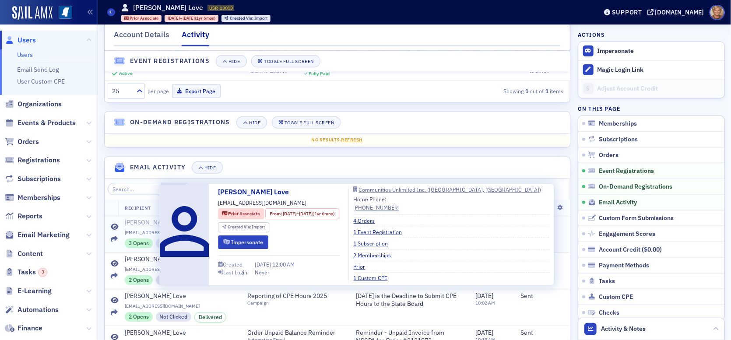
click at [142, 227] on div "Marnell Love" at bounding box center [155, 223] width 61 height 8
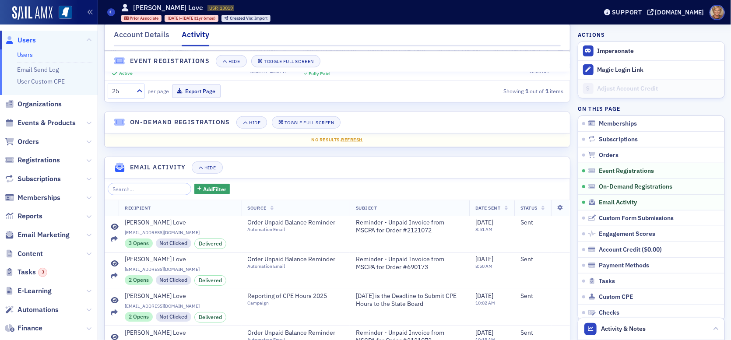
click at [25, 41] on span "Users" at bounding box center [27, 40] width 18 height 10
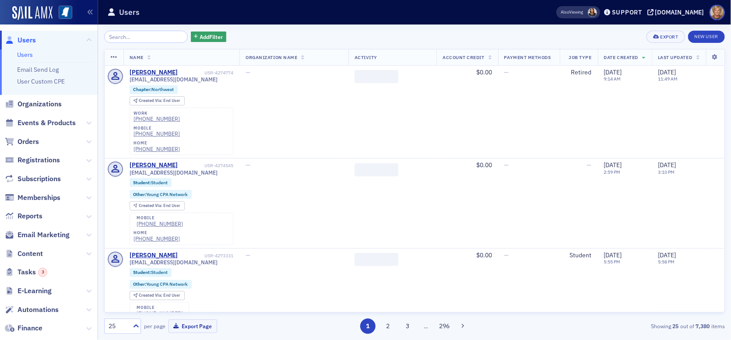
click at [117, 41] on input "search" at bounding box center [146, 37] width 84 height 12
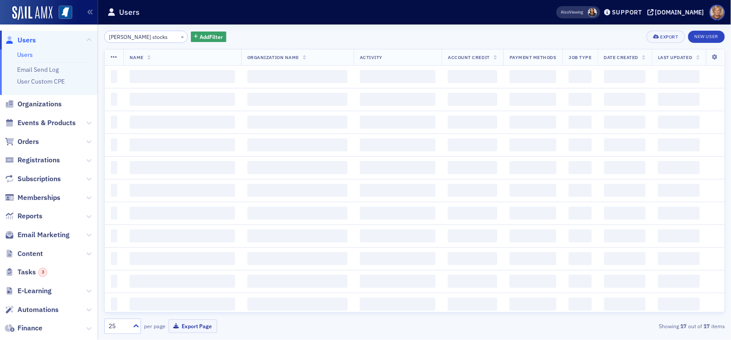
type input "morris stocks"
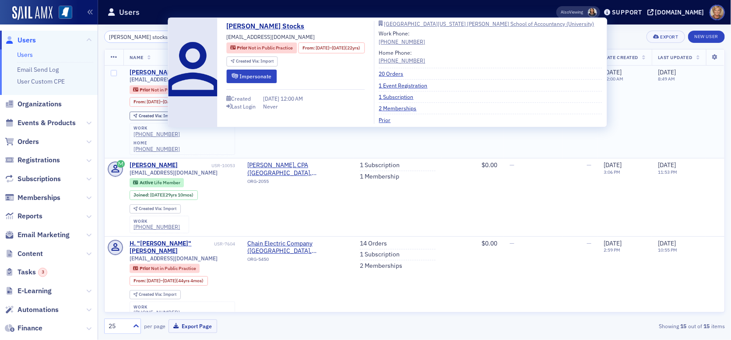
click at [152, 71] on div "Morris Stocks" at bounding box center [164, 73] width 69 height 8
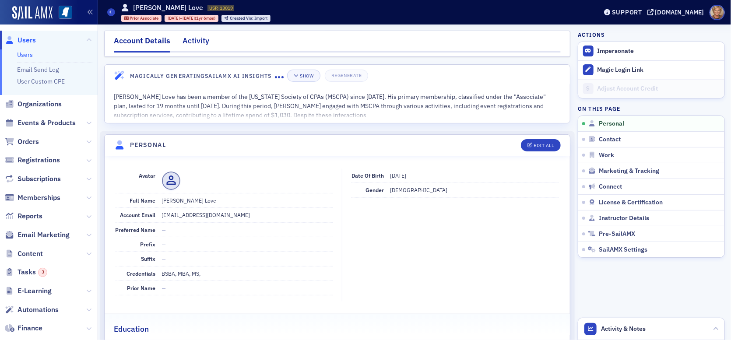
click at [192, 39] on div "Activity" at bounding box center [196, 43] width 27 height 16
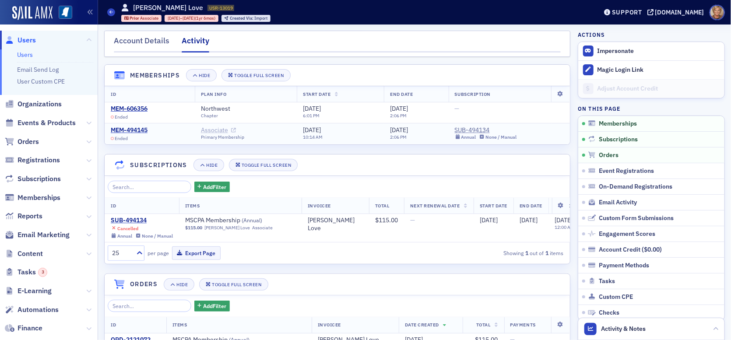
click at [204, 130] on link "Associate" at bounding box center [218, 131] width 35 height 8
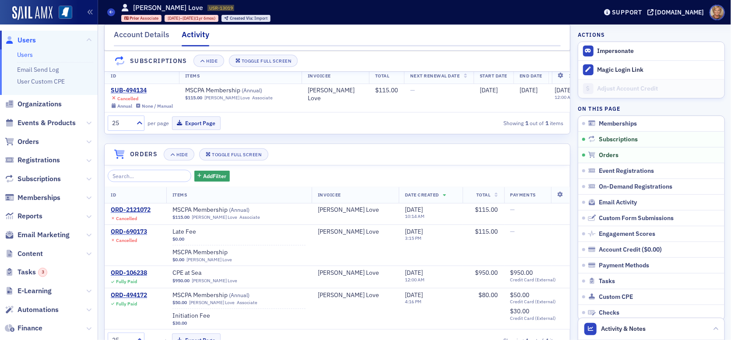
scroll to position [131, 0]
click at [152, 180] on input "search" at bounding box center [150, 175] width 84 height 12
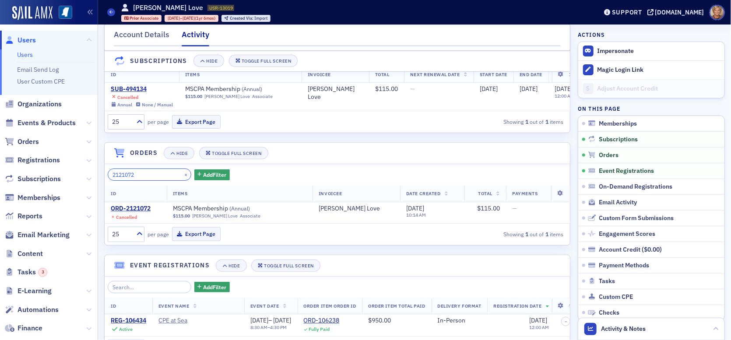
type input "2121072"
click at [125, 213] on div "ORD-2121072" at bounding box center [131, 209] width 40 height 8
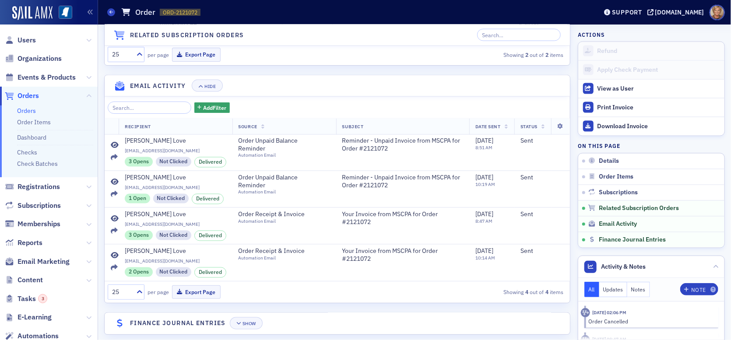
scroll to position [743, 0]
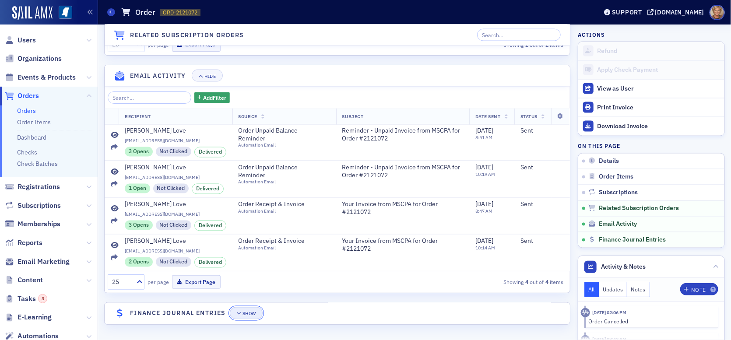
click at [250, 311] on button "Show" at bounding box center [246, 313] width 33 height 12
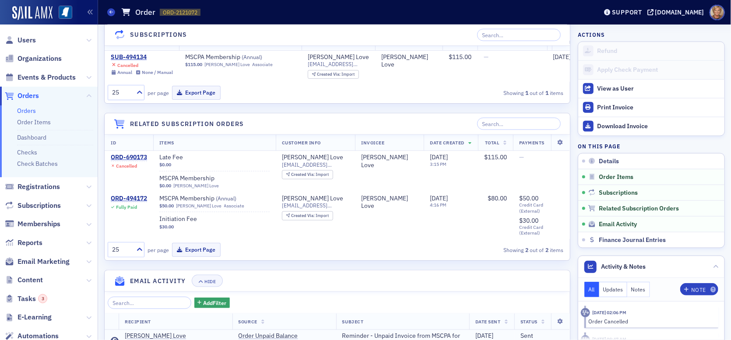
scroll to position [497, 0]
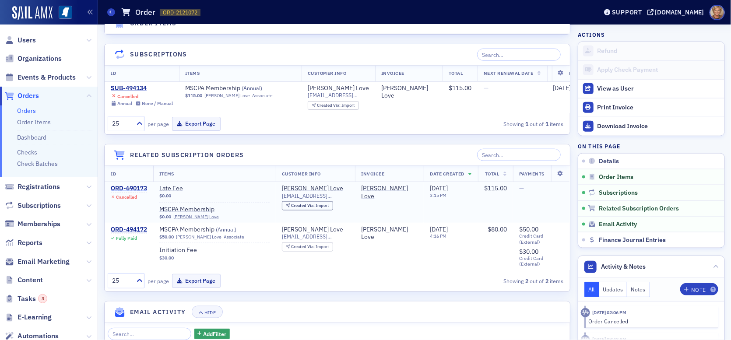
click at [136, 191] on div "ORD-690173" at bounding box center [129, 189] width 36 height 8
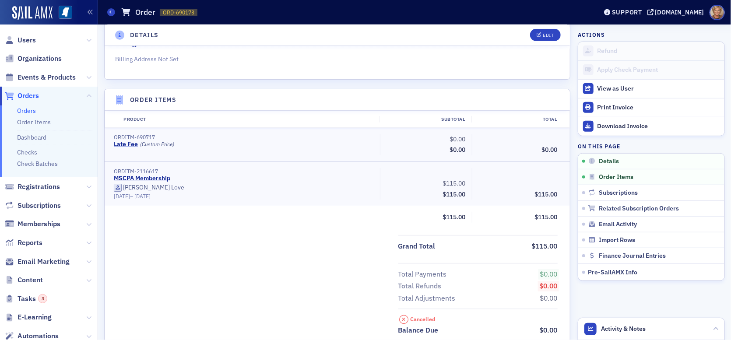
scroll to position [219, 0]
click at [144, 175] on link "MSCPA Membership" at bounding box center [142, 178] width 56 height 8
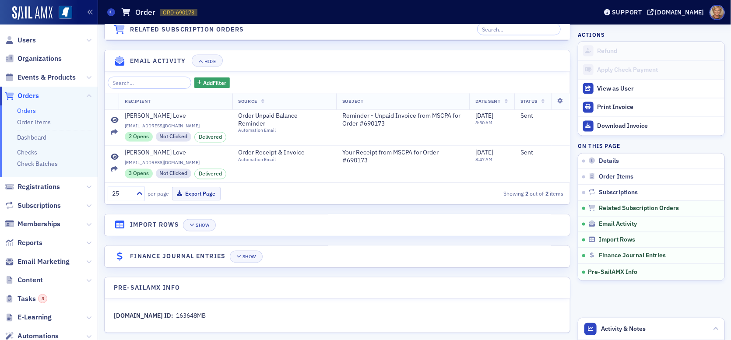
scroll to position [788, 0]
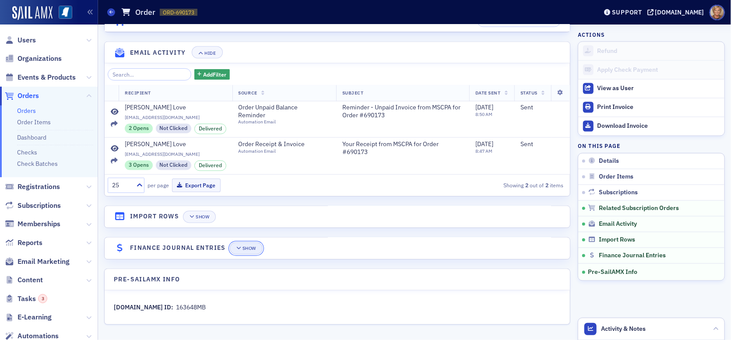
click at [243, 251] on span "Show" at bounding box center [247, 249] width 20 height 5
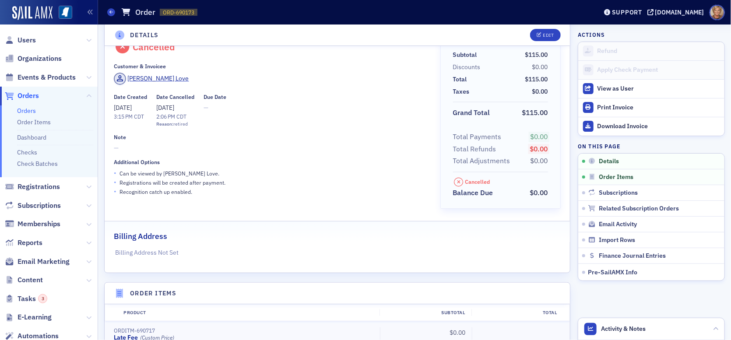
scroll to position [0, 0]
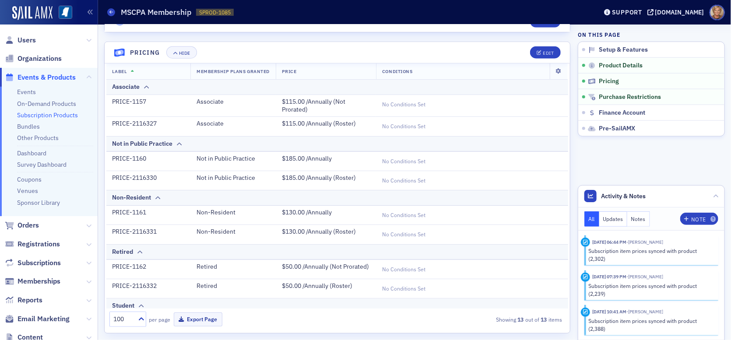
scroll to position [136, 0]
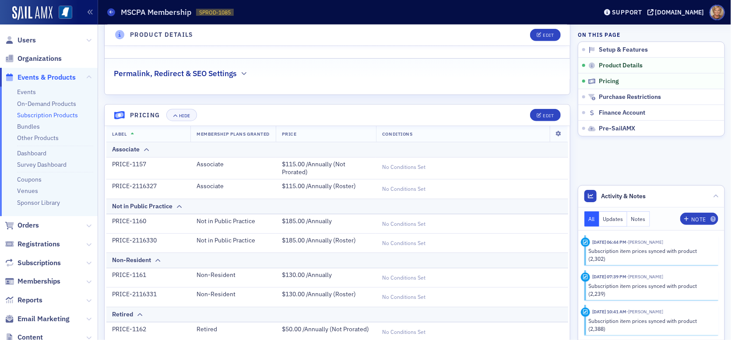
scroll to position [295, 0]
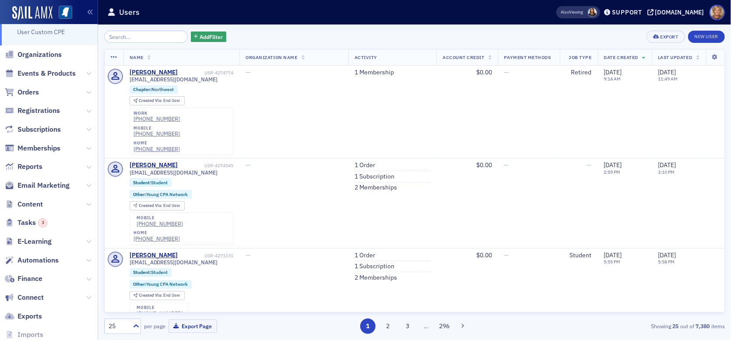
scroll to position [90, 0]
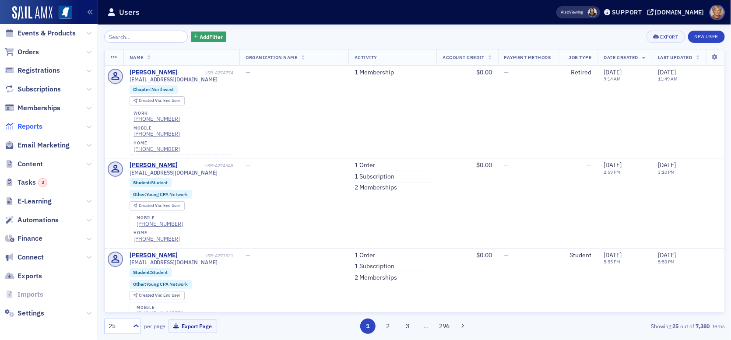
drag, startPoint x: 19, startPoint y: 120, endPoint x: 21, endPoint y: 124, distance: 4.5
click at [20, 122] on span "Reports" at bounding box center [49, 126] width 98 height 19
click at [38, 131] on span "Reports" at bounding box center [49, 126] width 98 height 19
click at [36, 127] on span "Reports" at bounding box center [30, 127] width 25 height 10
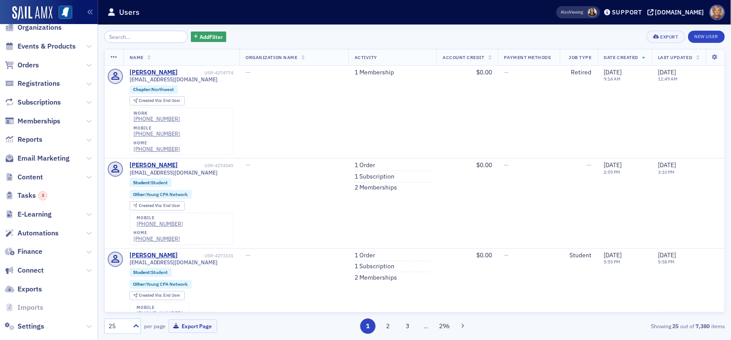
scroll to position [90, 0]
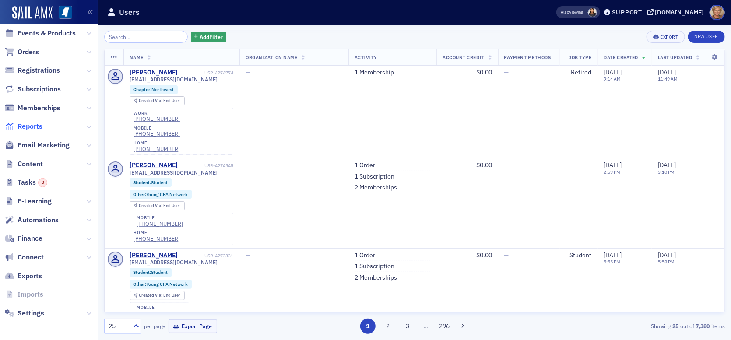
click at [31, 130] on span "Reports" at bounding box center [30, 127] width 25 height 10
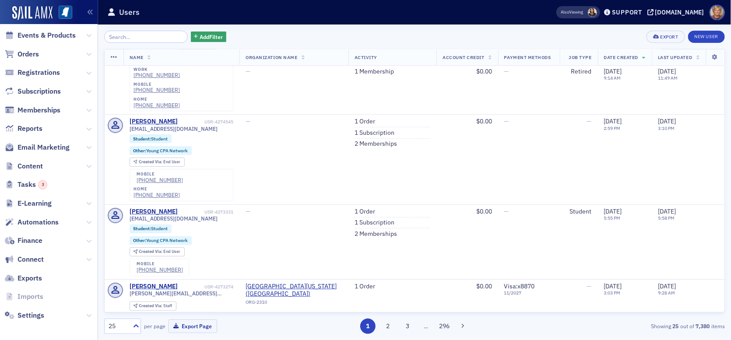
scroll to position [90, 0]
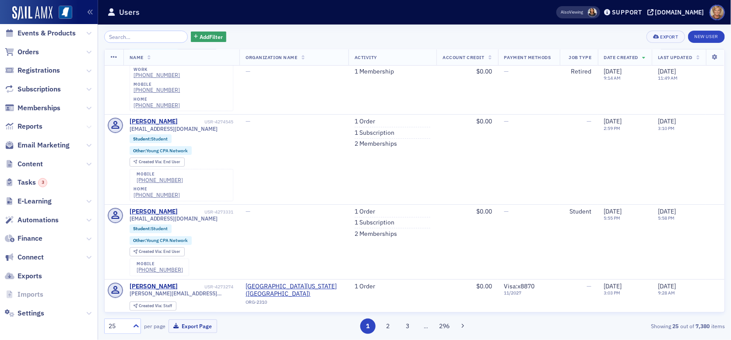
click at [86, 127] on icon at bounding box center [88, 126] width 5 height 5
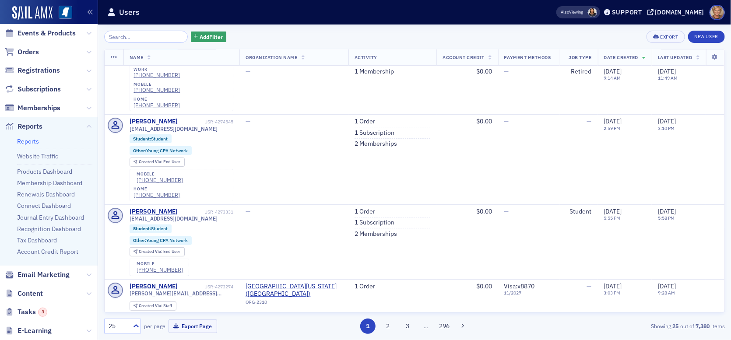
click at [32, 140] on link "Reports" at bounding box center [28, 142] width 22 height 8
